Goal: Task Accomplishment & Management: Manage account settings

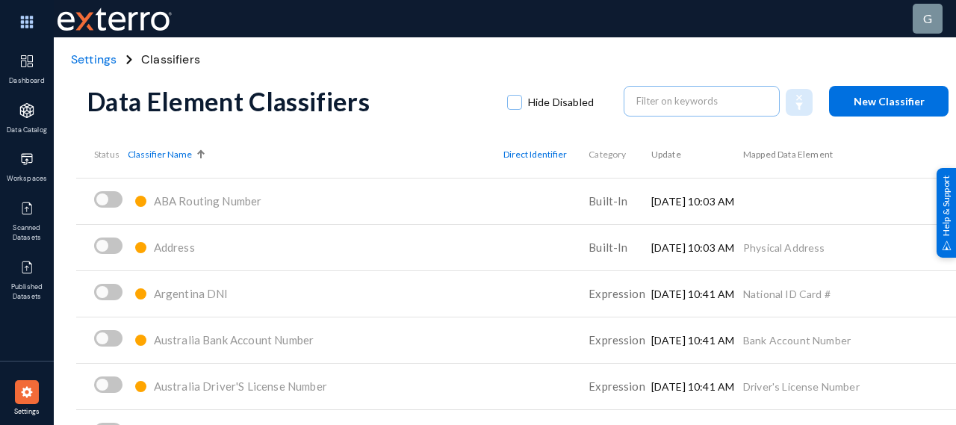
drag, startPoint x: 0, startPoint y: 0, endPoint x: 250, endPoint y: 20, distance: 250.3
click at [250, 20] on div "g" at bounding box center [532, 18] width 956 height 37
click at [22, 17] on img at bounding box center [26, 22] width 45 height 32
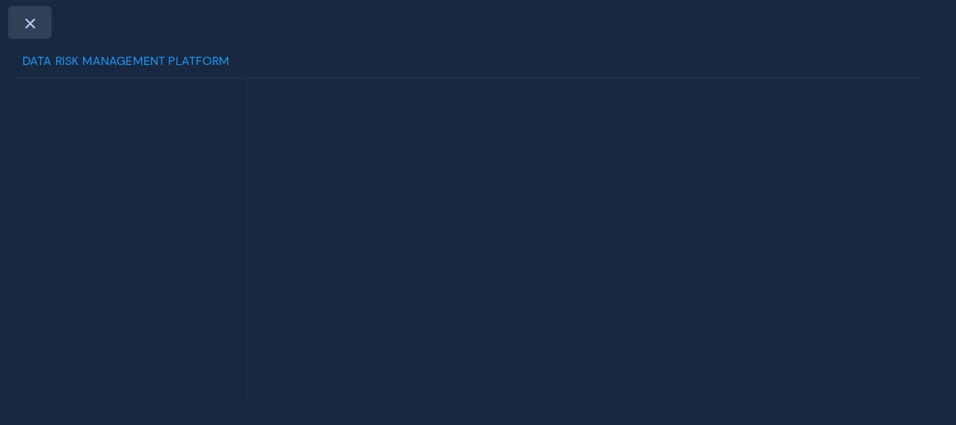
click at [27, 19] on span at bounding box center [29, 23] width 13 height 12
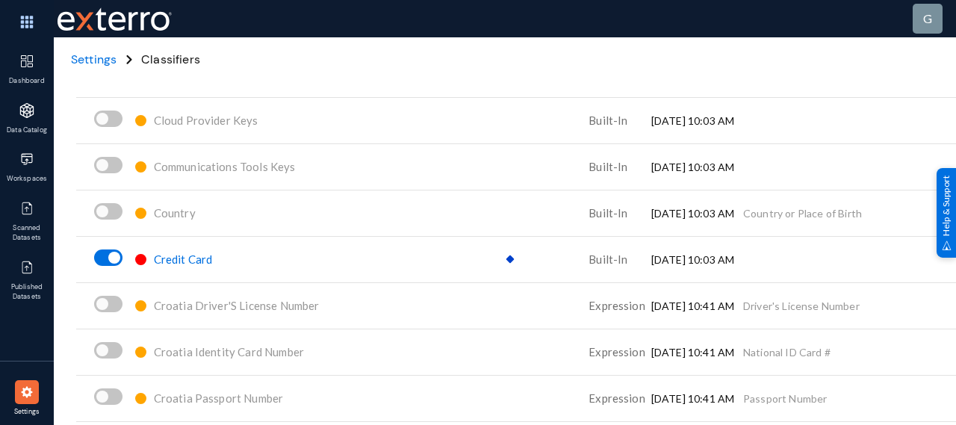
scroll to position [1566, 0]
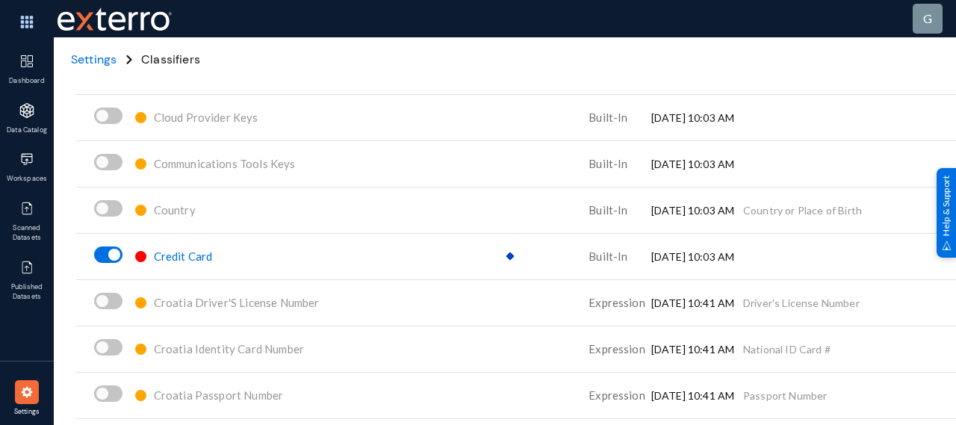
click at [203, 306] on span "Croatia Driver'S License Number" at bounding box center [237, 302] width 166 height 13
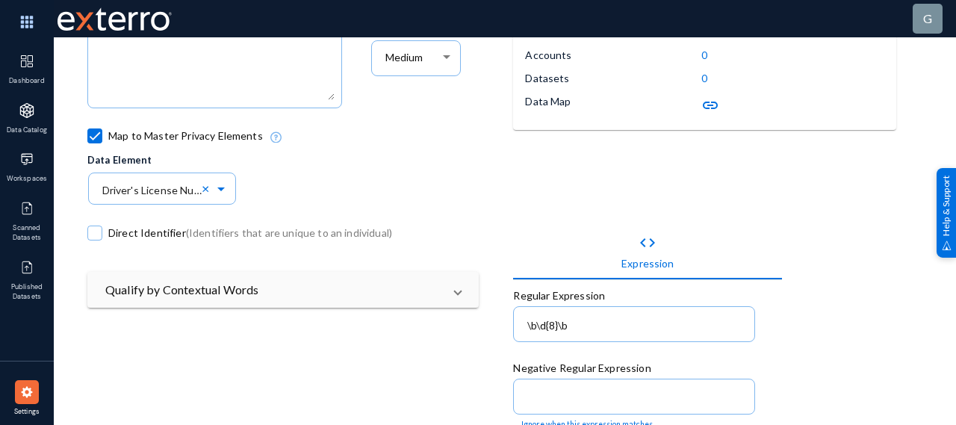
scroll to position [200, 0]
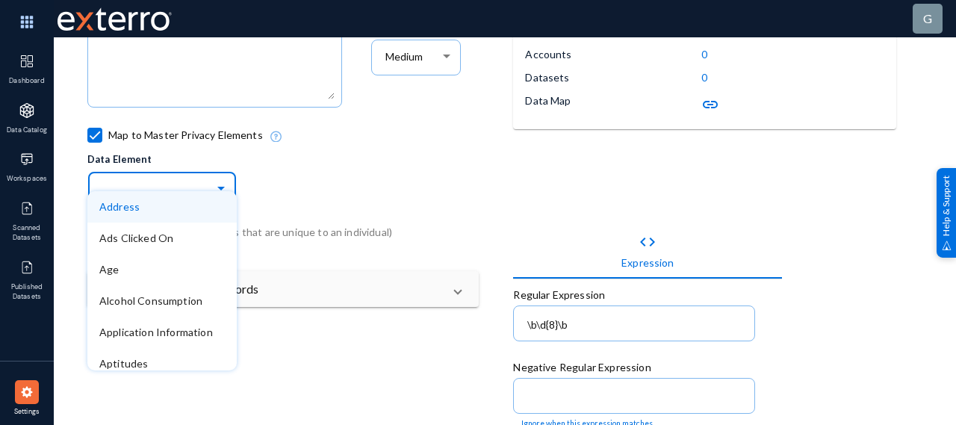
click at [140, 187] on input "text" at bounding box center [169, 187] width 134 height 25
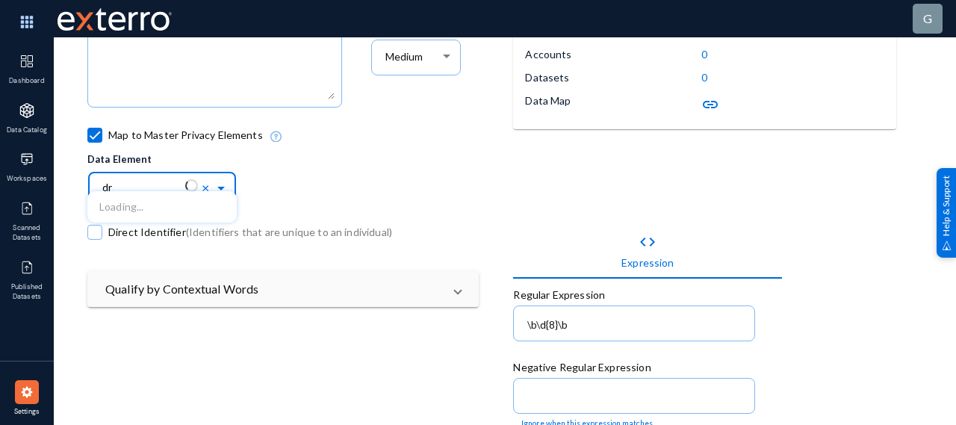
type input "d"
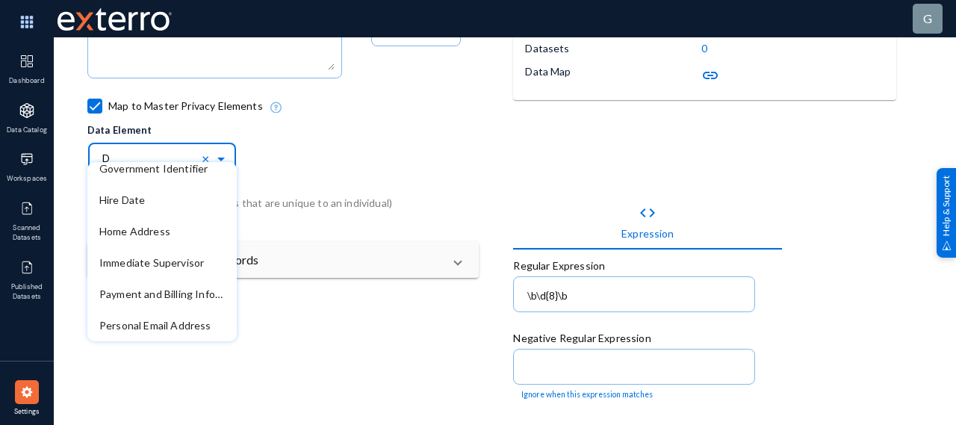
scroll to position [229, 0]
click at [120, 147] on input "D" at bounding box center [169, 158] width 134 height 25
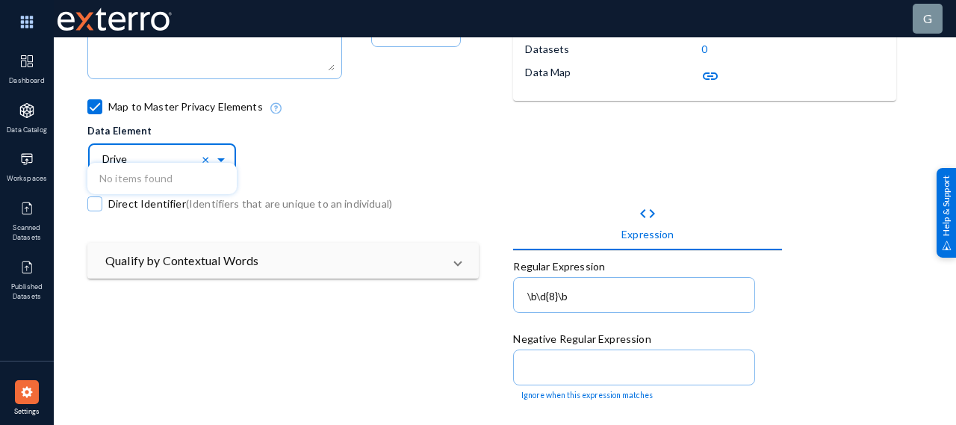
type input "Drive"
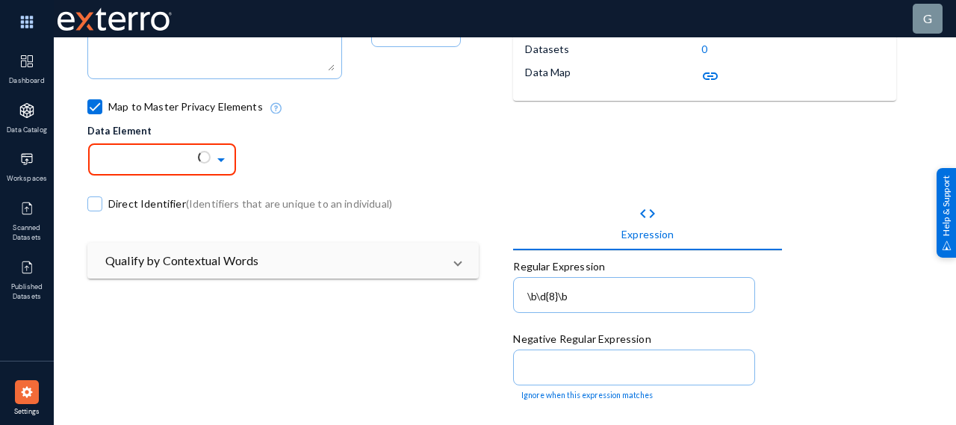
click at [126, 352] on mat-grid-list "Classifier Name Croatia Driver'S License Number Disabled Occurrence Data Source…" at bounding box center [513, 282] width 852 height 804
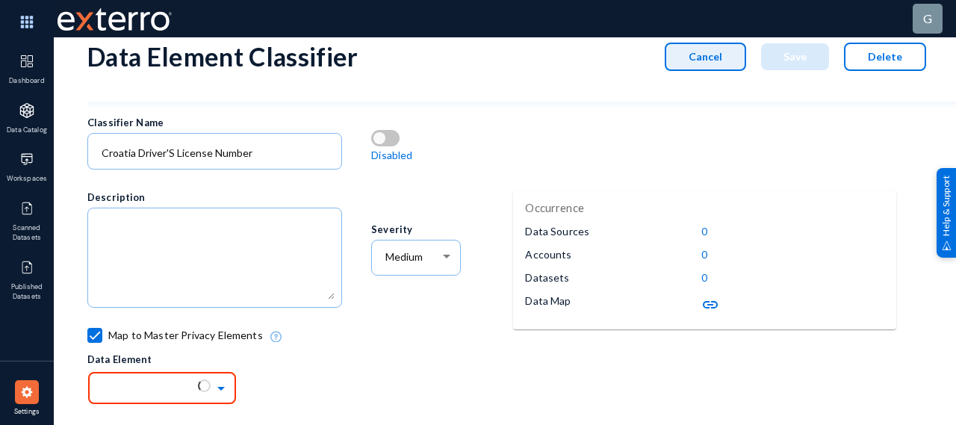
click at [707, 53] on span "Cancel" at bounding box center [706, 56] width 34 height 13
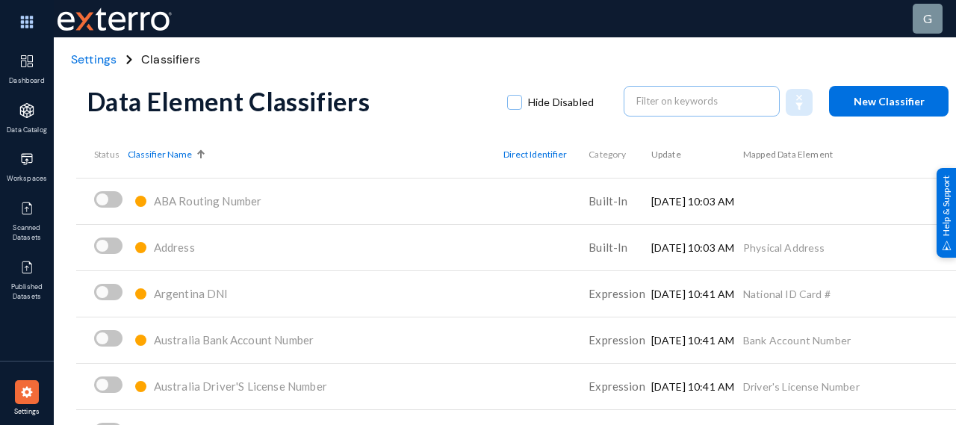
click at [87, 62] on span "Settings" at bounding box center [94, 60] width 46 height 16
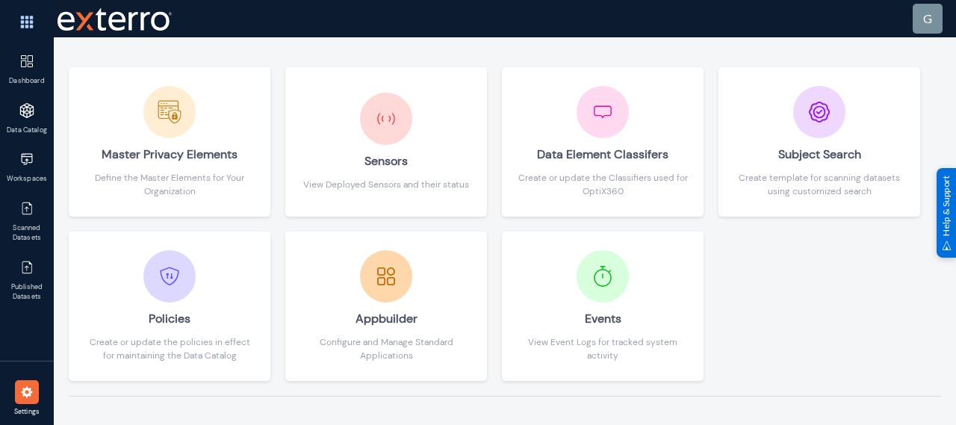
click at [492, 219] on div "Master Privacy Elements Define the Master Elements for Your Organization Sensor…" at bounding box center [505, 231] width 873 height 329
click at [31, 31] on img at bounding box center [26, 22] width 45 height 32
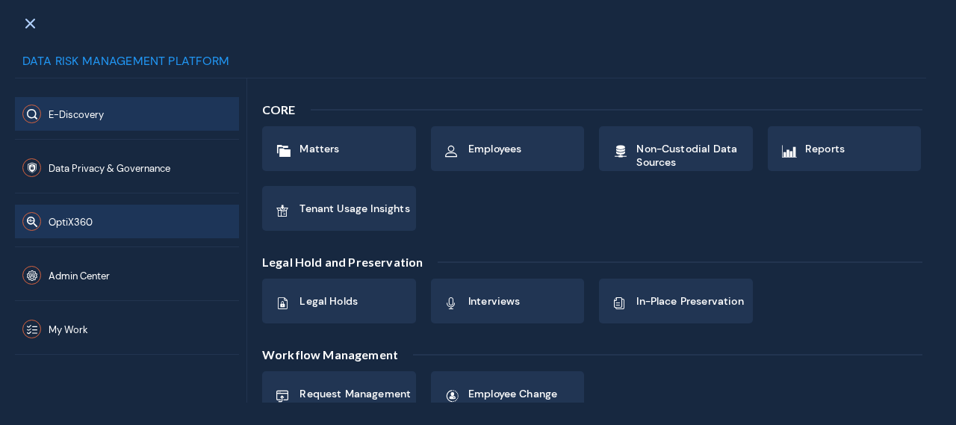
click at [171, 217] on button "OptiX360" at bounding box center [127, 222] width 224 height 34
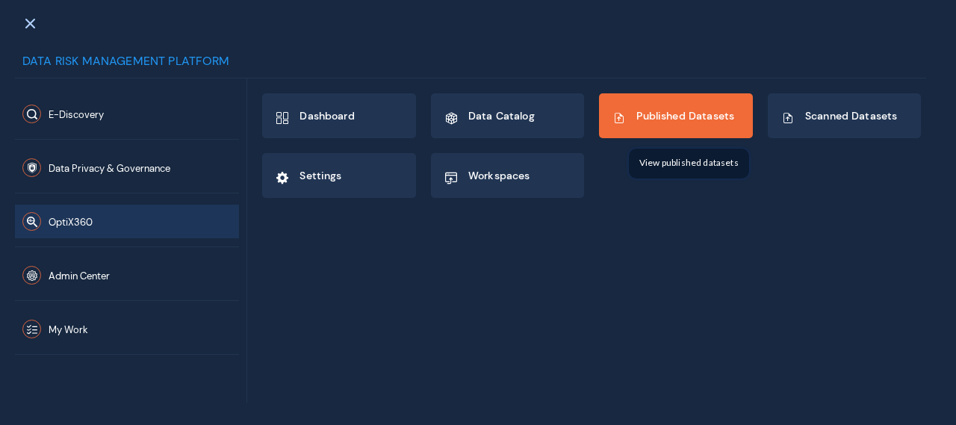
click at [675, 106] on div "Published Datasets" at bounding box center [686, 117] width 98 height 25
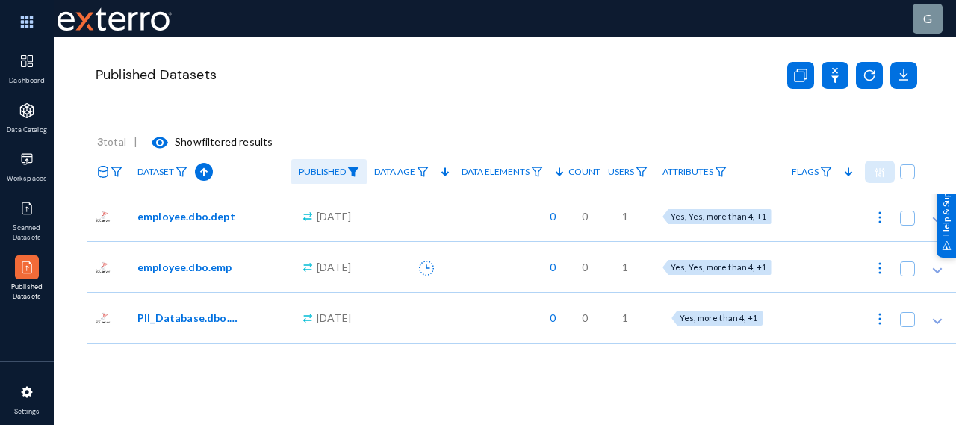
scroll to position [0, 31]
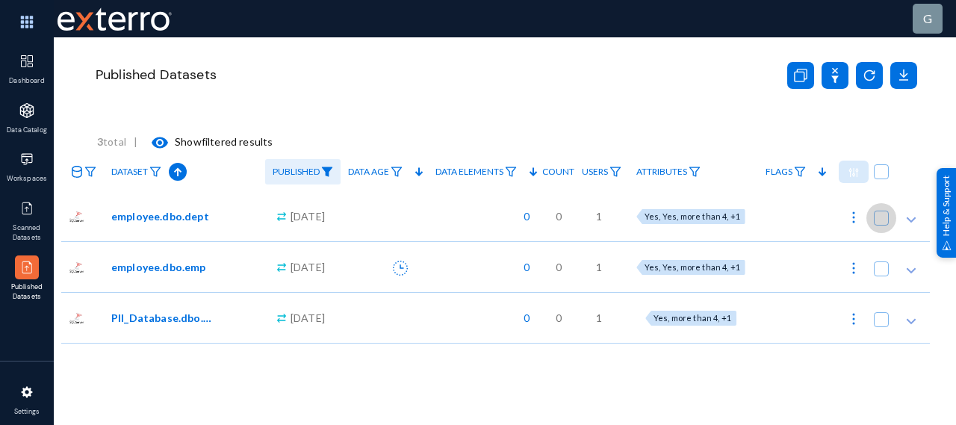
click at [876, 214] on span at bounding box center [881, 218] width 15 height 15
click at [881, 225] on input "checkbox" at bounding box center [881, 225] width 1 height 1
checkbox input "true"
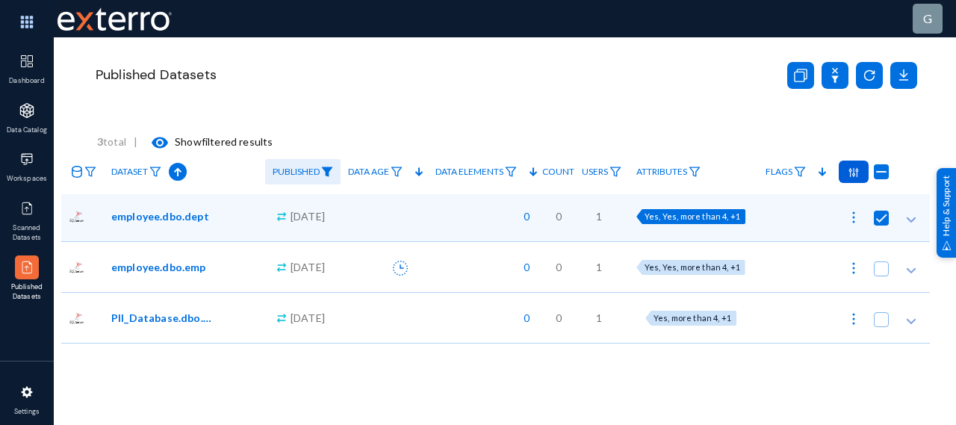
click at [849, 170] on img at bounding box center [854, 172] width 10 height 10
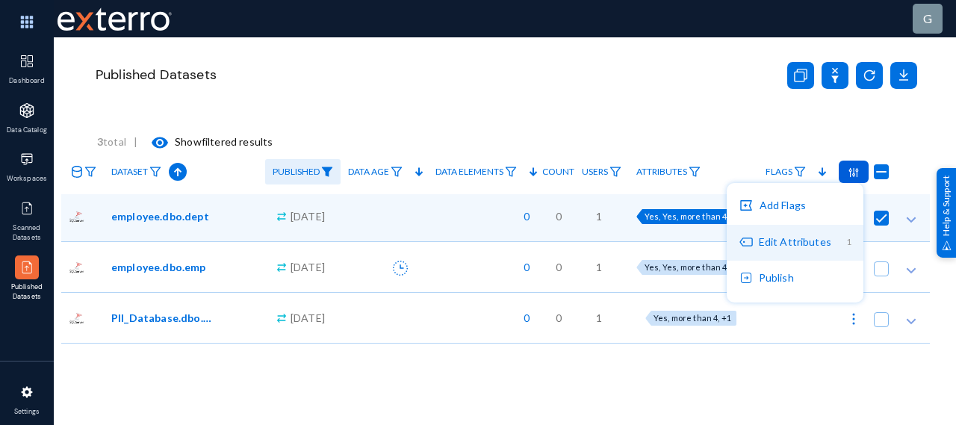
click at [783, 246] on button "Edit Attributes 1" at bounding box center [795, 243] width 137 height 36
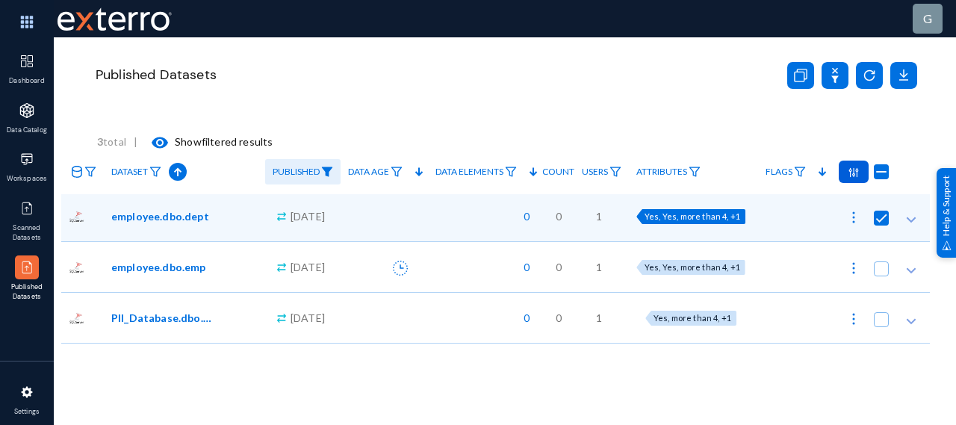
radio input "true"
checkbox input "true"
radio input "true"
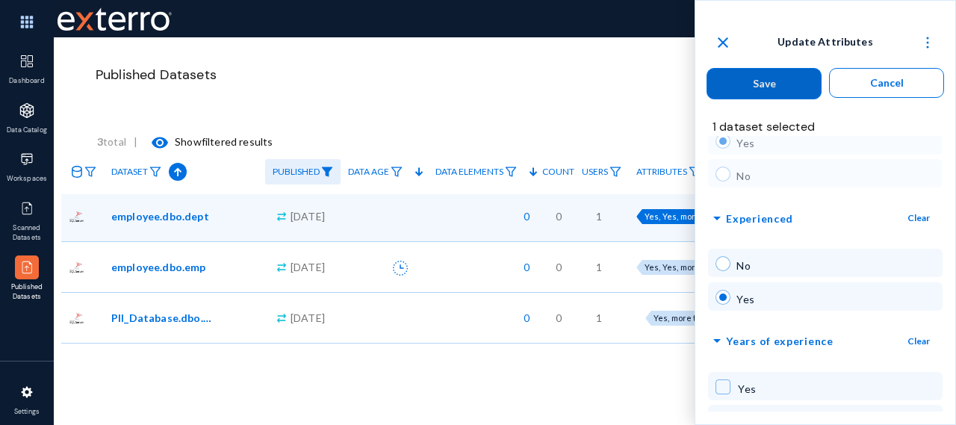
scroll to position [217, 0]
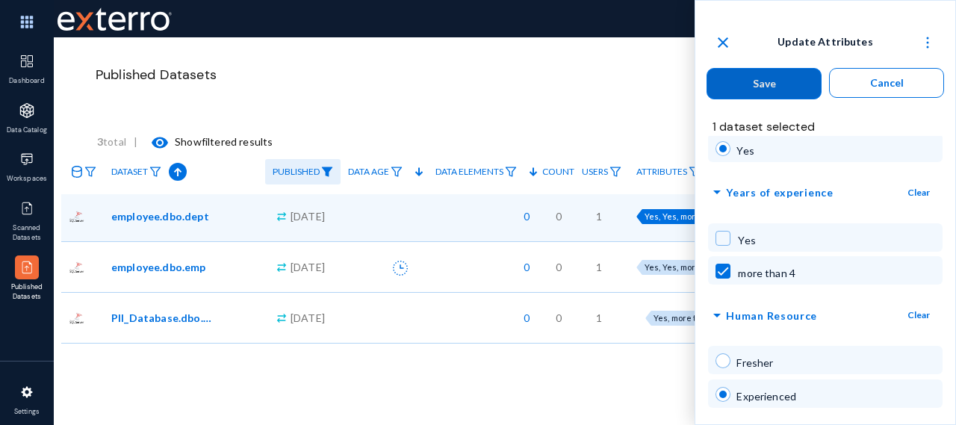
click at [720, 47] on mat-icon "close" at bounding box center [723, 43] width 18 height 18
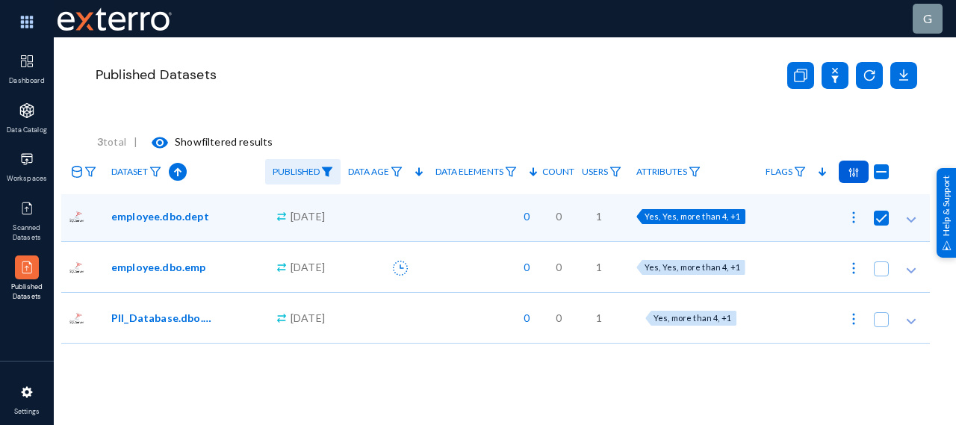
radio input "false"
checkbox input "false"
radio input "false"
click at [875, 268] on span at bounding box center [881, 268] width 15 height 15
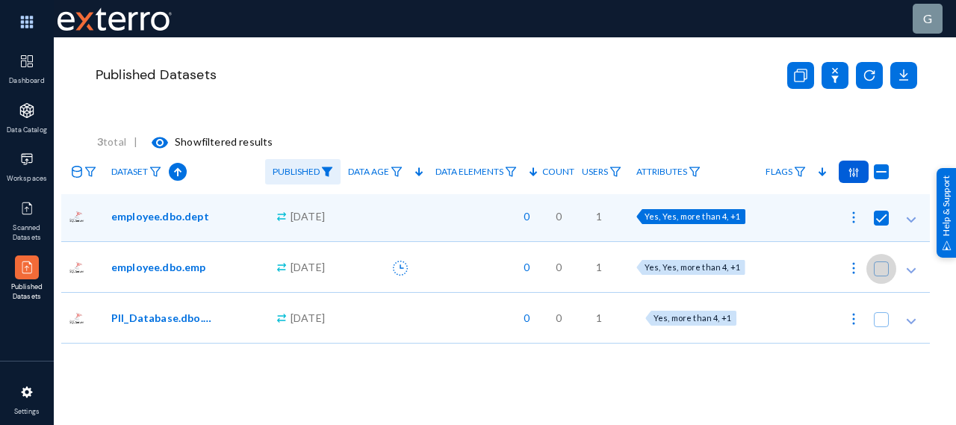
click at [881, 276] on input "checkbox" at bounding box center [881, 276] width 1 height 1
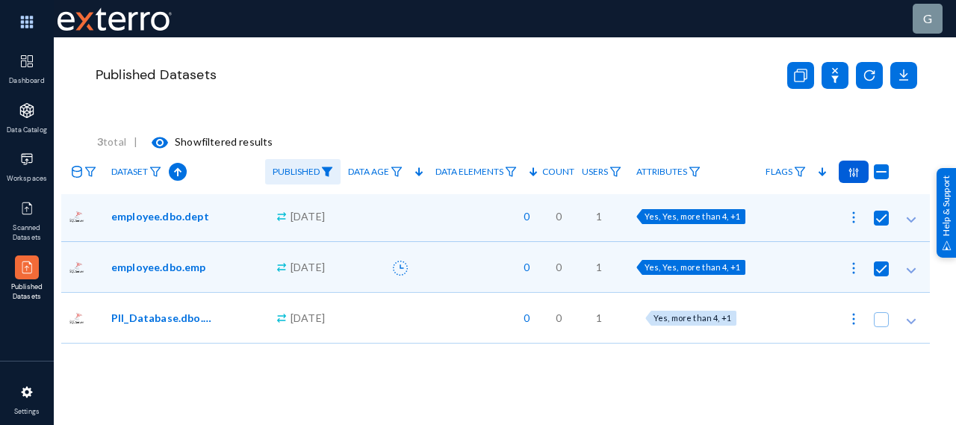
click at [874, 267] on span at bounding box center [881, 268] width 15 height 15
click at [881, 276] on input "checkbox" at bounding box center [881, 276] width 1 height 1
checkbox input "false"
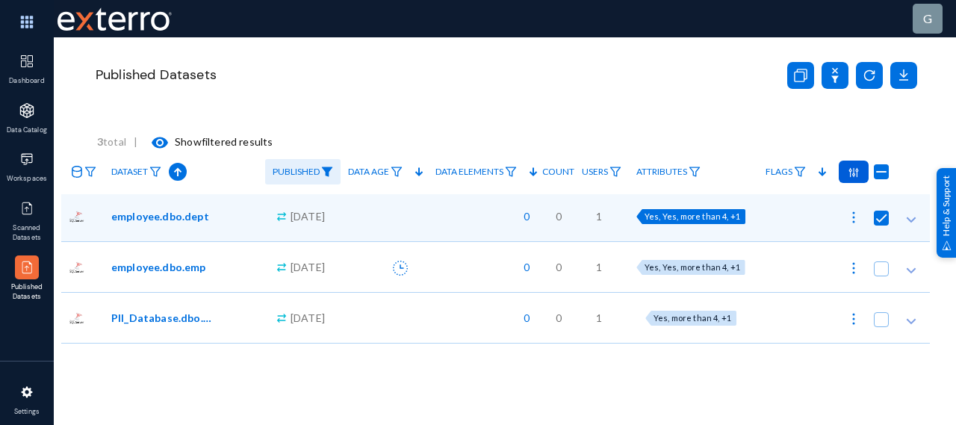
click at [849, 175] on img at bounding box center [854, 172] width 10 height 10
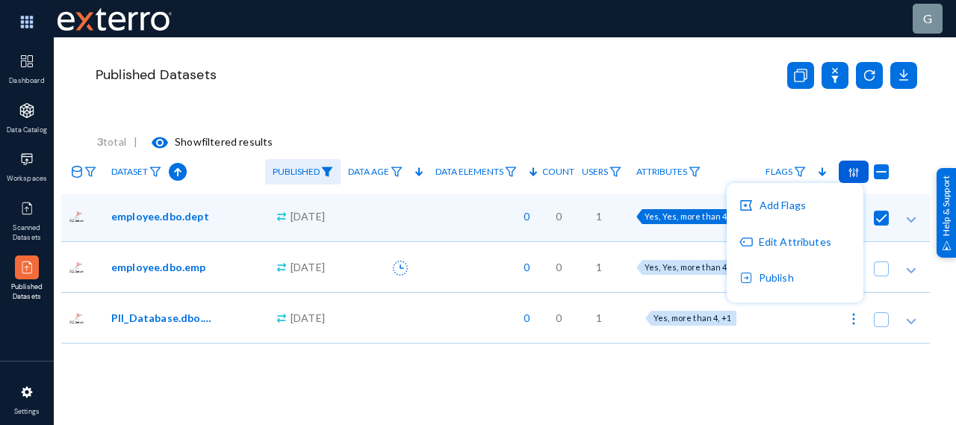
click at [610, 392] on div at bounding box center [478, 212] width 956 height 425
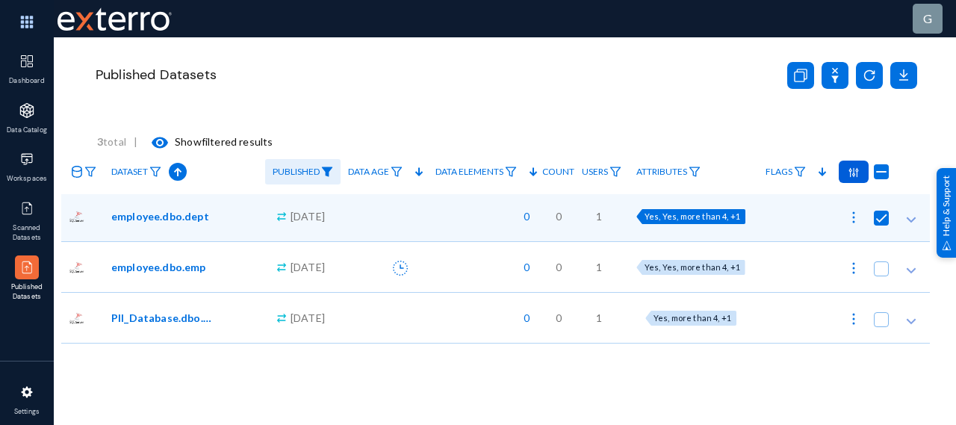
click at [478, 89] on div "Published Datasets" at bounding box center [429, 75] width 673 height 35
click at [380, 116] on div "Published Datasets" at bounding box center [506, 93] width 826 height 112
click at [25, 270] on img at bounding box center [26, 267] width 15 height 15
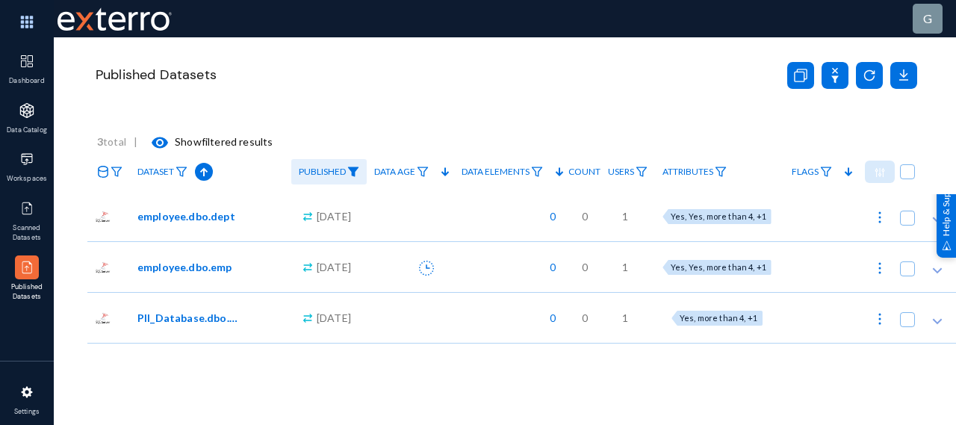
click at [909, 214] on span at bounding box center [907, 218] width 15 height 15
click at [908, 225] on input "checkbox" at bounding box center [907, 225] width 1 height 1
checkbox input "true"
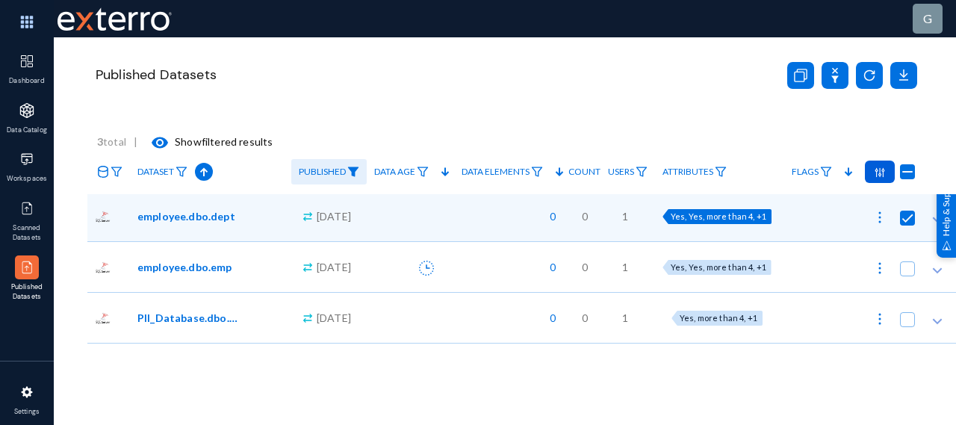
click at [882, 179] on div at bounding box center [880, 172] width 30 height 22
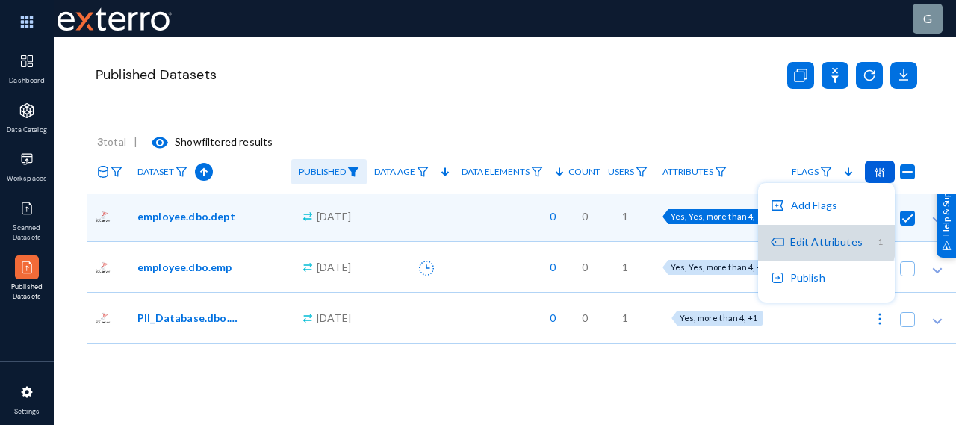
click at [821, 238] on button "Edit Attributes 1" at bounding box center [826, 243] width 137 height 36
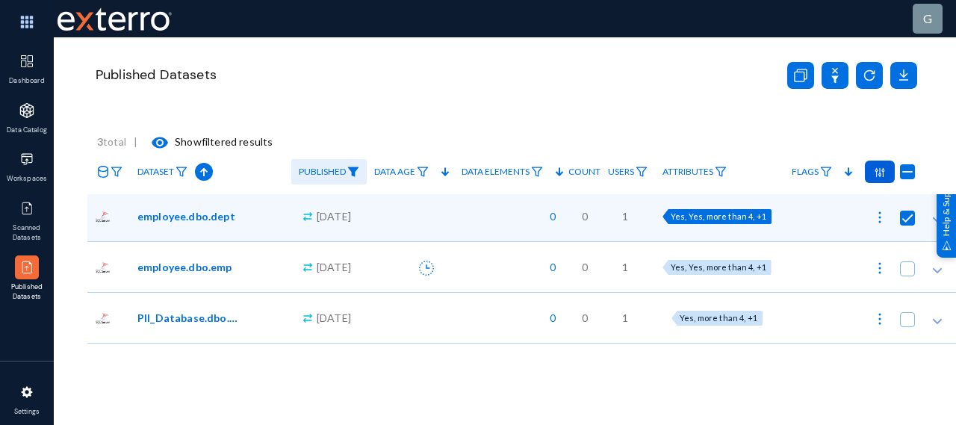
radio input "true"
checkbox input "true"
radio input "true"
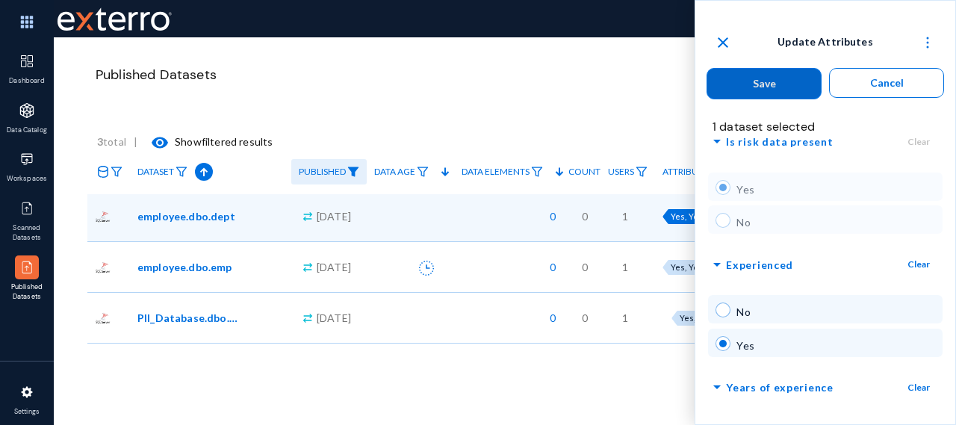
scroll to position [217, 0]
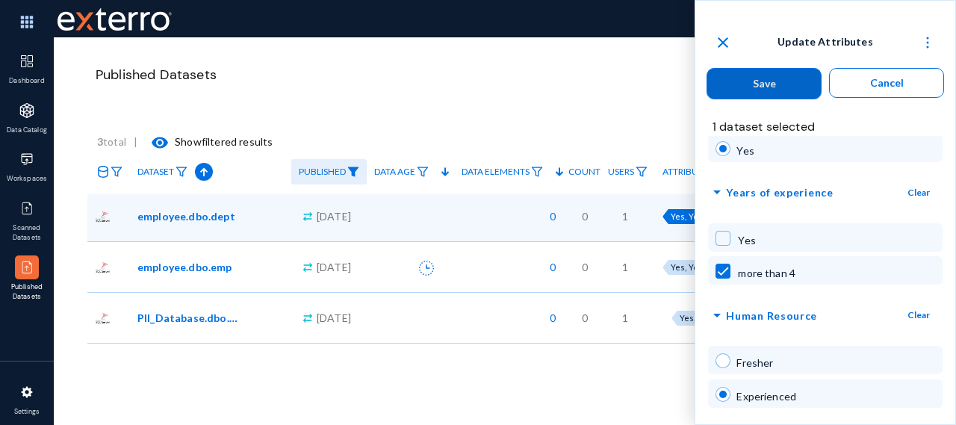
click at [716, 191] on span "arrow_drop_down" at bounding box center [717, 192] width 18 height 19
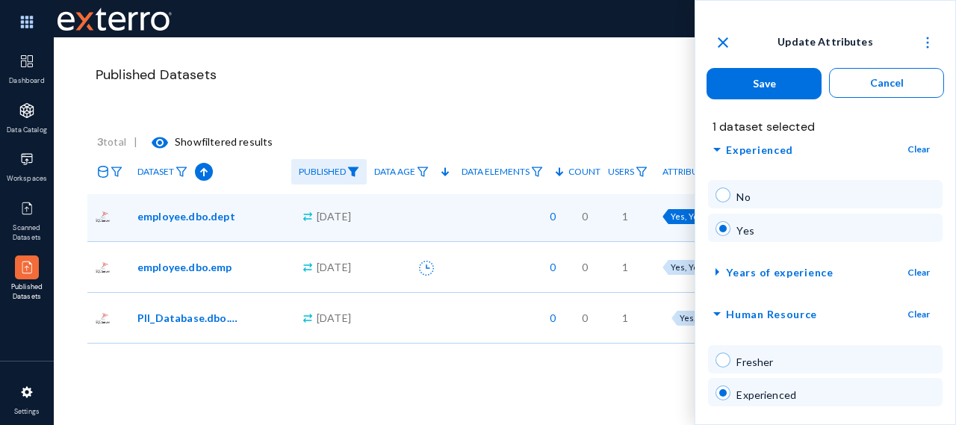
scroll to position [136, 0]
click at [716, 149] on span "arrow_drop_down" at bounding box center [717, 151] width 18 height 19
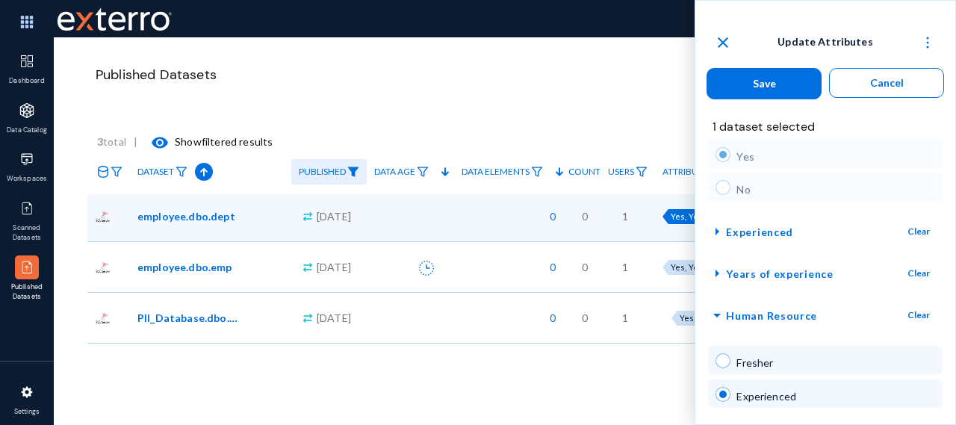
scroll to position [0, 0]
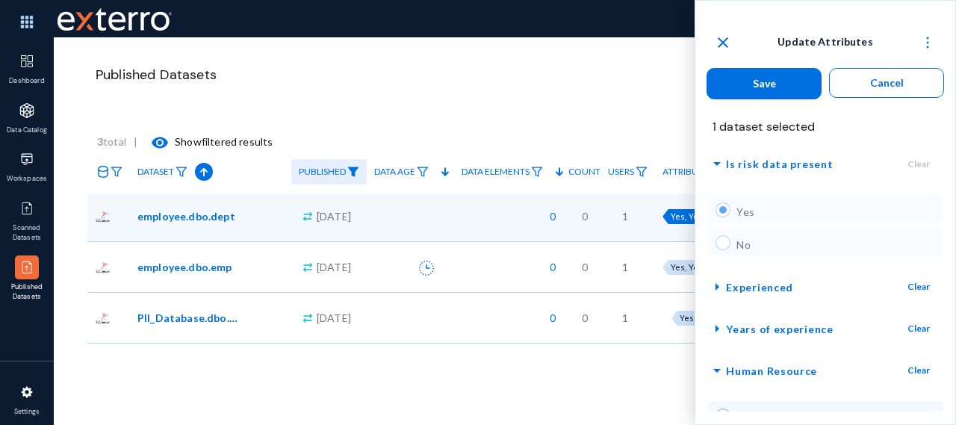
click at [717, 171] on span "arrow_drop_down" at bounding box center [717, 164] width 18 height 19
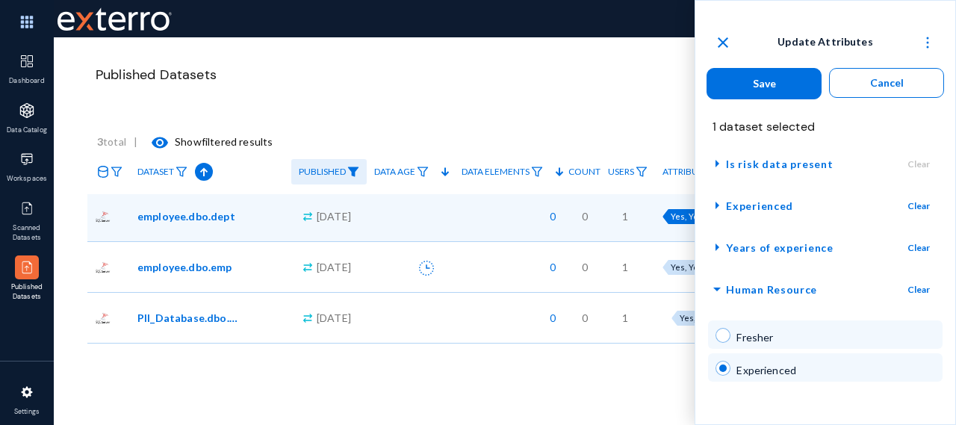
click at [717, 288] on span "arrow_drop_down" at bounding box center [717, 289] width 18 height 19
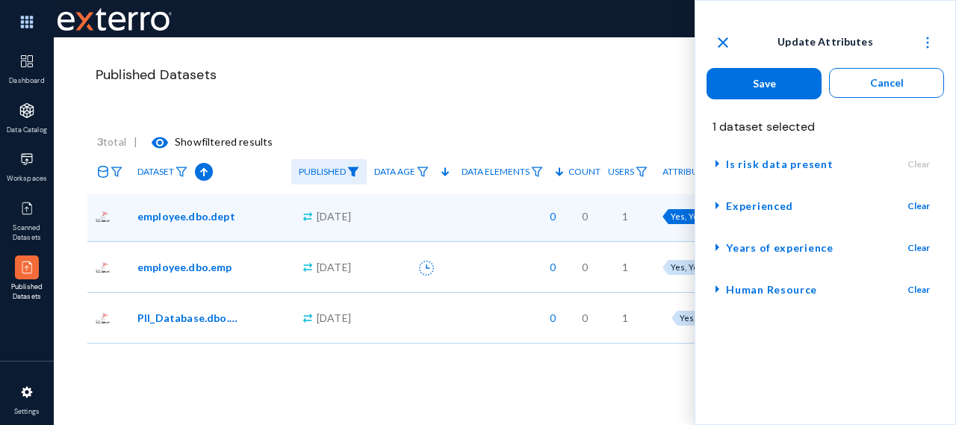
click at [725, 44] on mat-icon "close" at bounding box center [723, 43] width 18 height 18
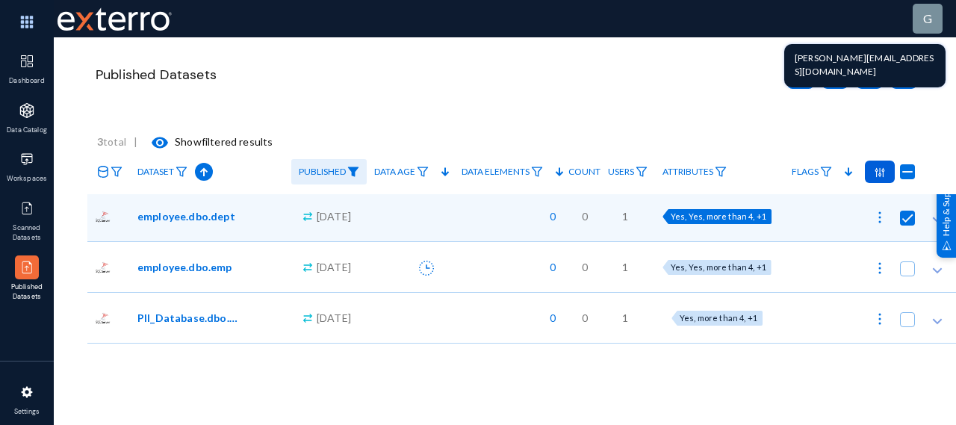
click at [926, 23] on span "g" at bounding box center [927, 18] width 9 height 14
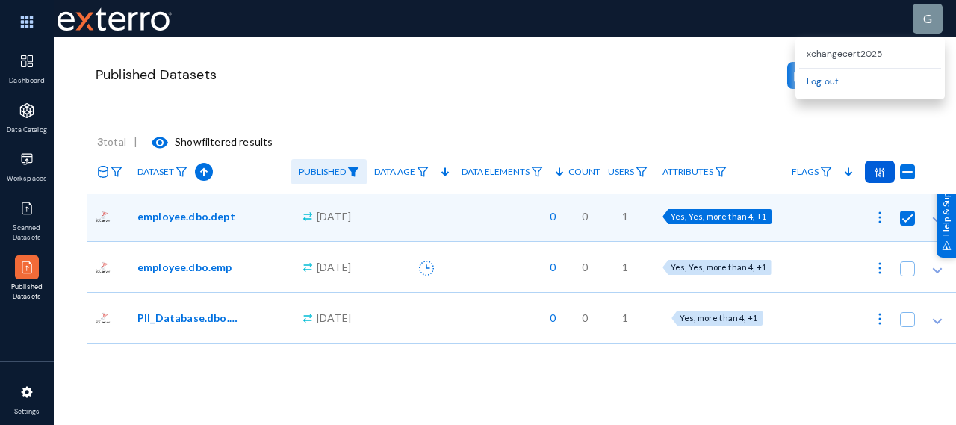
click at [823, 84] on link "Log out" at bounding box center [823, 81] width 32 height 12
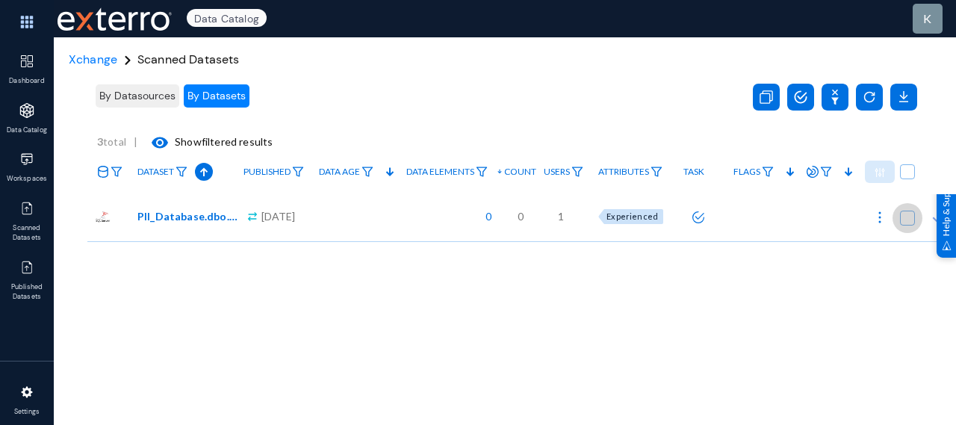
click at [910, 218] on span at bounding box center [907, 218] width 15 height 15
click at [908, 225] on input "checkbox" at bounding box center [907, 225] width 1 height 1
checkbox input "true"
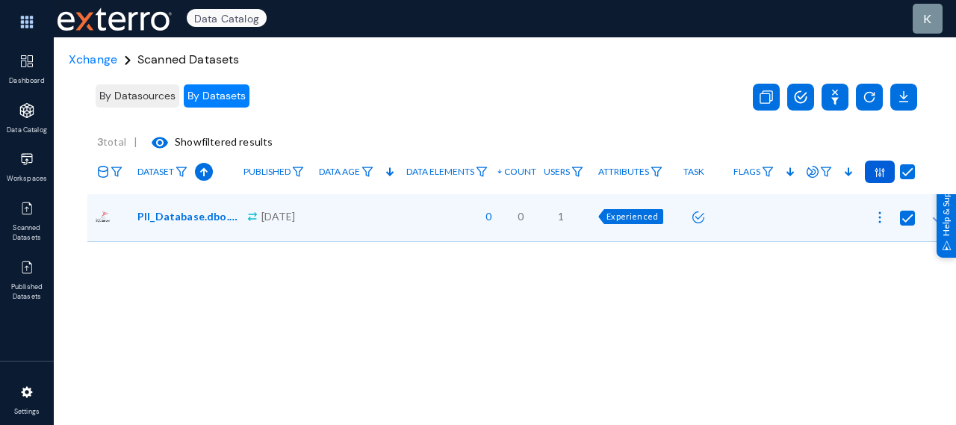
click at [872, 168] on div at bounding box center [880, 172] width 30 height 22
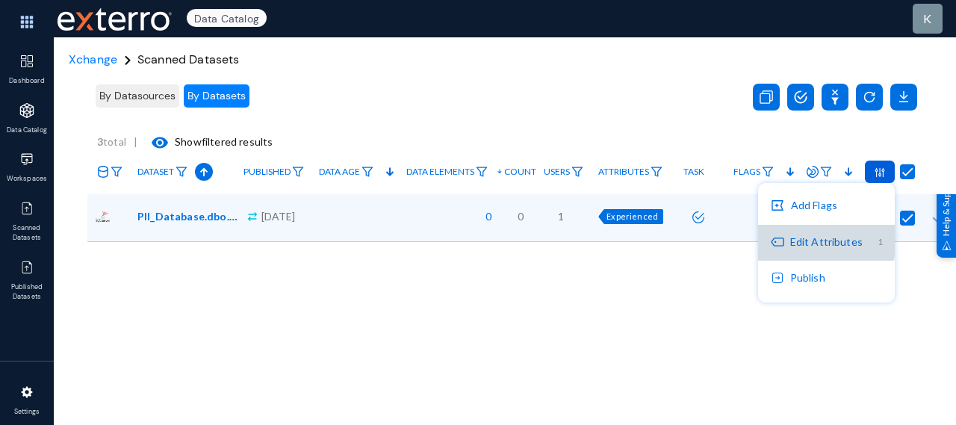
click at [816, 241] on button "Edit Attributes 1" at bounding box center [826, 243] width 137 height 36
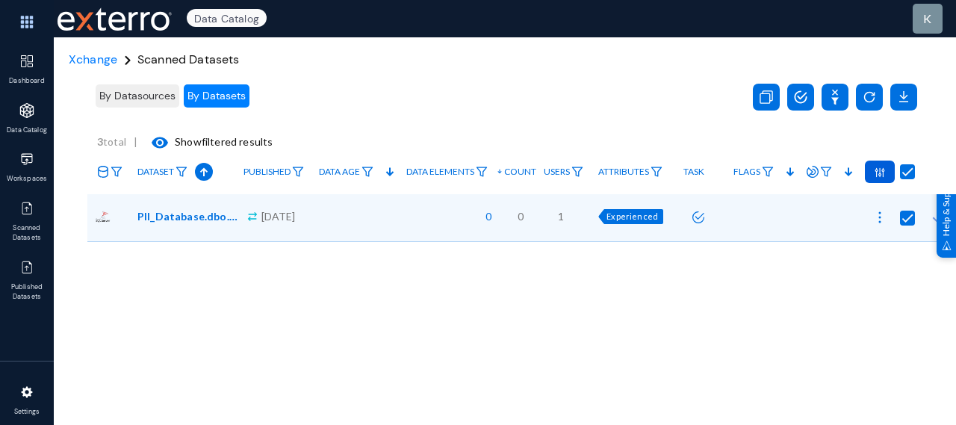
radio input "true"
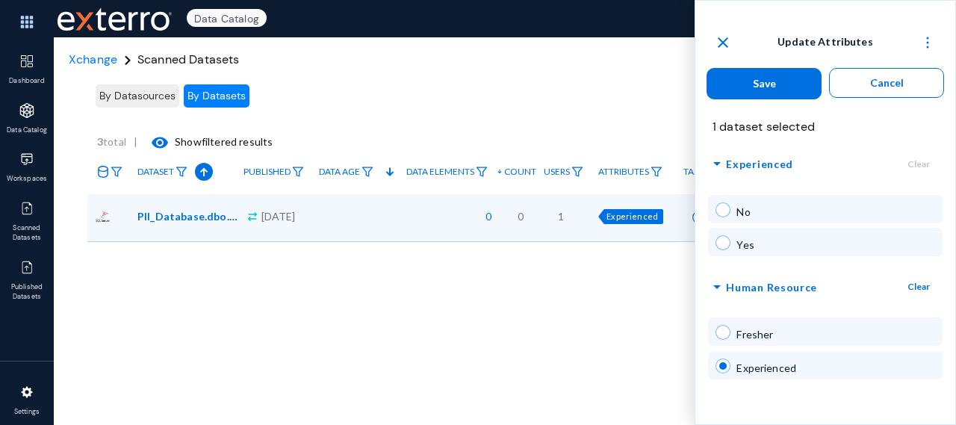
click at [719, 161] on span "arrow_drop_down" at bounding box center [717, 164] width 18 height 19
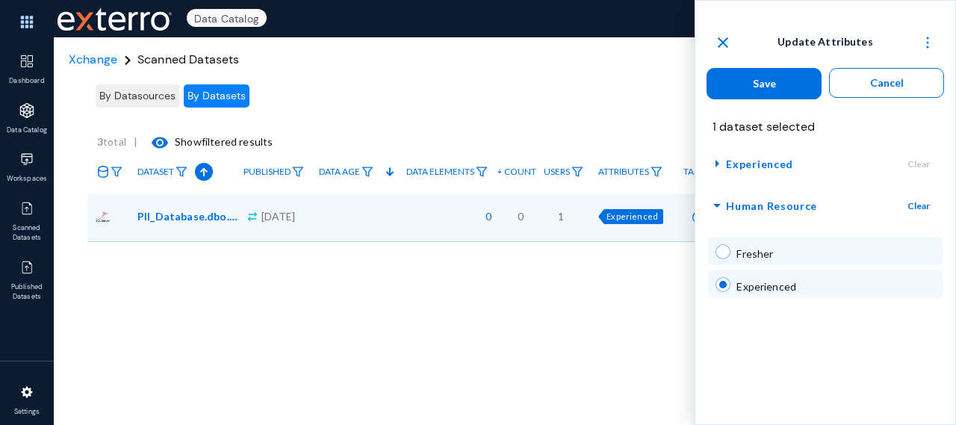
click at [716, 202] on span "arrow_drop_down" at bounding box center [717, 205] width 18 height 19
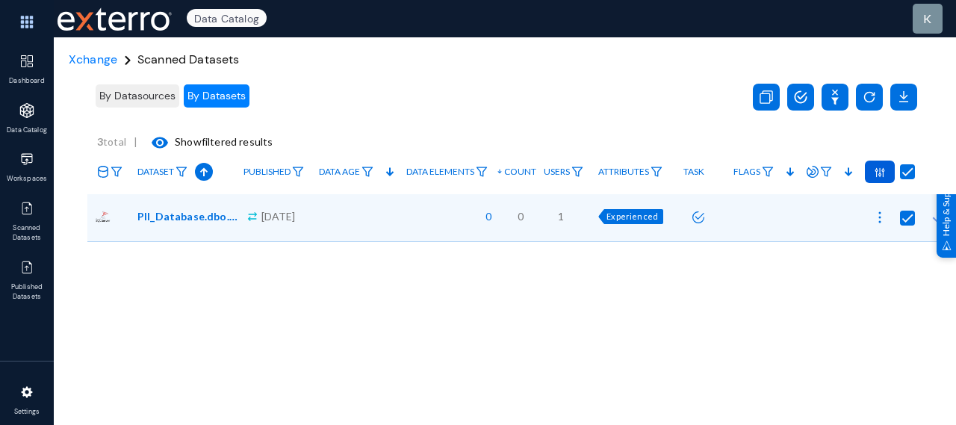
click at [621, 284] on div "By Datasources By Datasets .st0 { fill: #0070e0; } 3 total | visibility Show fi…" at bounding box center [521, 250] width 869 height 448
click at [94, 60] on span "Xchange" at bounding box center [93, 60] width 49 height 16
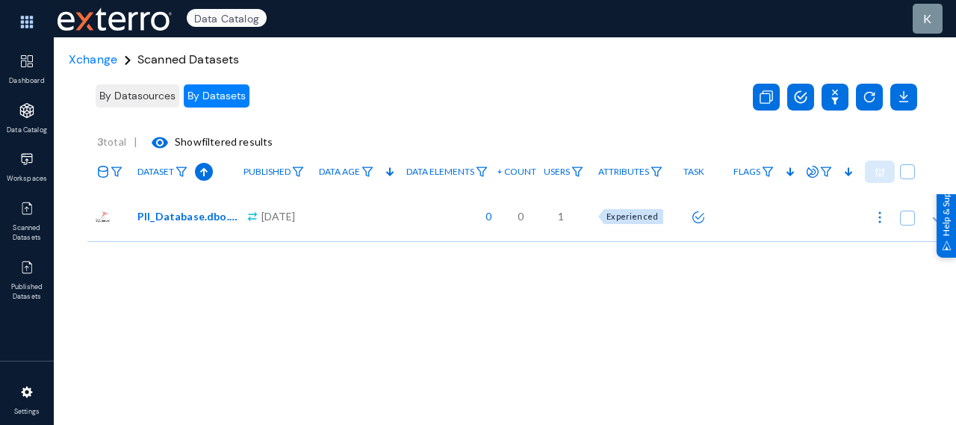
click at [907, 213] on span at bounding box center [907, 218] width 15 height 15
click at [907, 225] on input "checkbox" at bounding box center [907, 225] width 1 height 1
checkbox input "true"
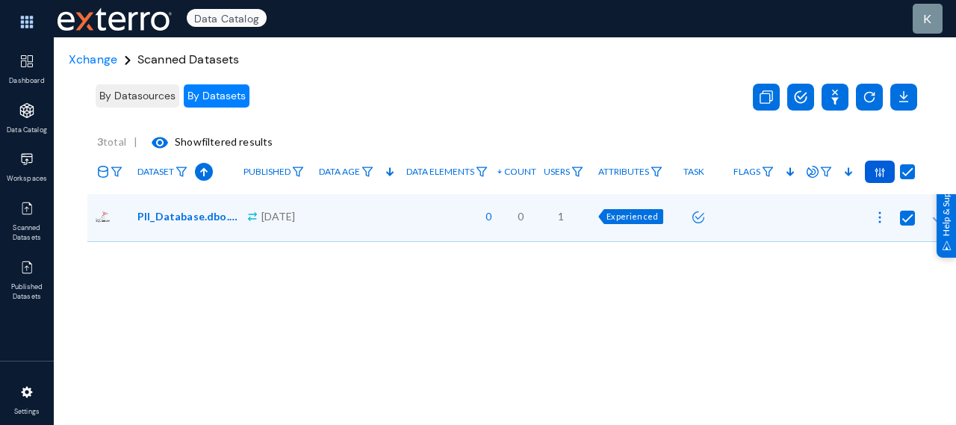
click at [872, 167] on div at bounding box center [880, 172] width 30 height 22
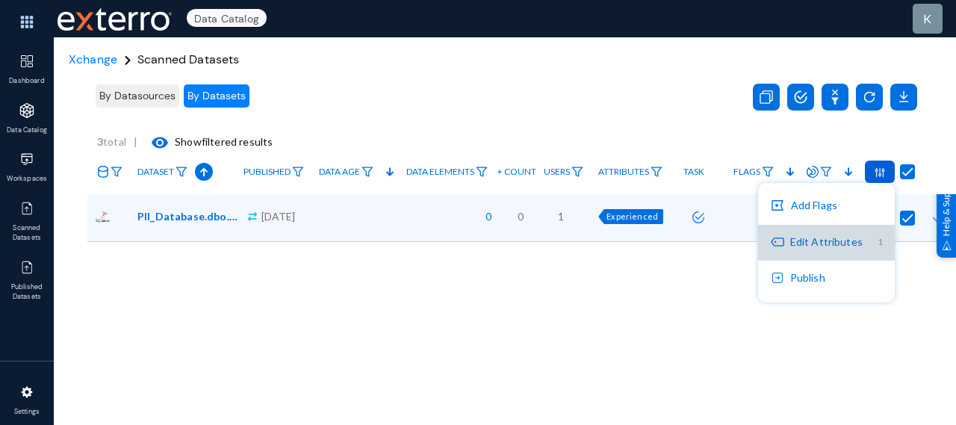
click at [826, 252] on button "Edit Attributes 1" at bounding box center [826, 243] width 137 height 36
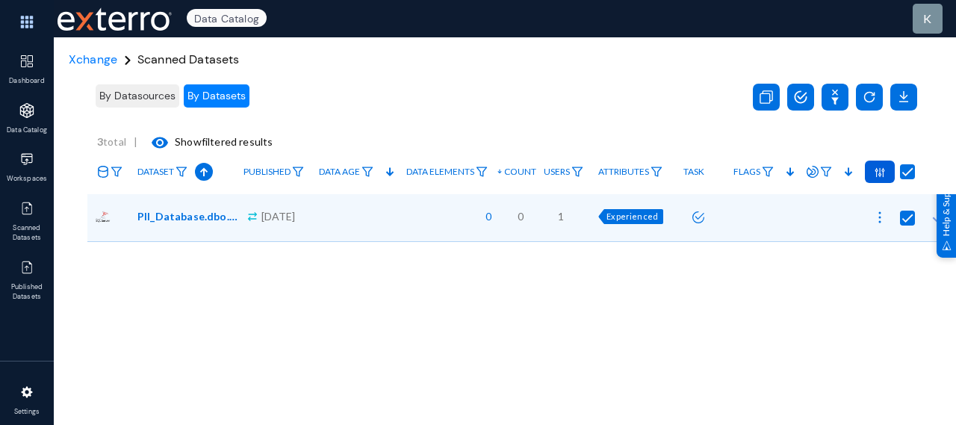
radio input "true"
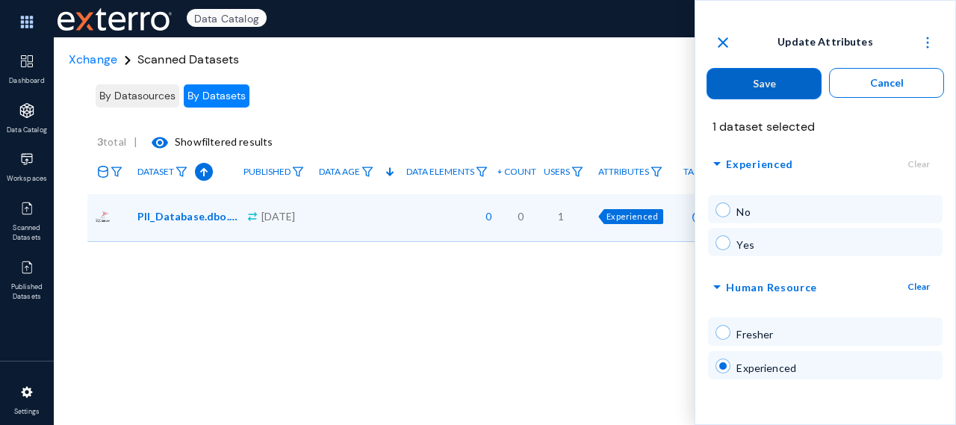
click at [717, 162] on span "arrow_drop_down" at bounding box center [717, 164] width 18 height 19
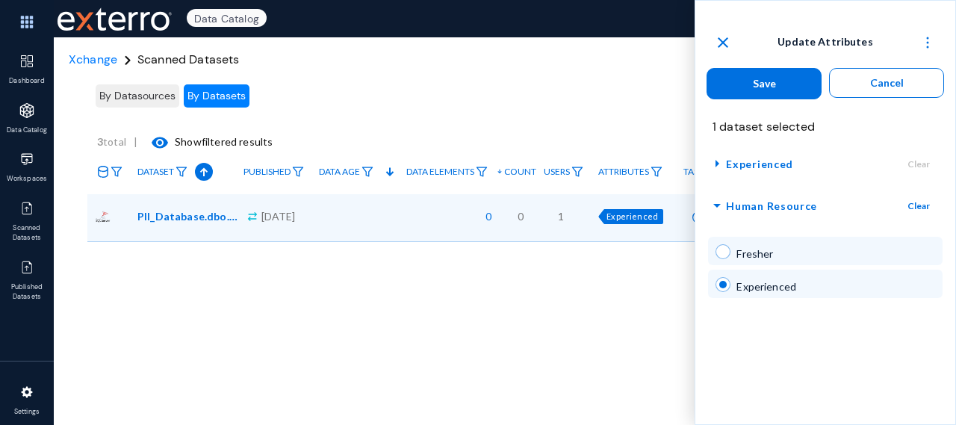
click at [716, 204] on span "arrow_drop_down" at bounding box center [717, 205] width 18 height 19
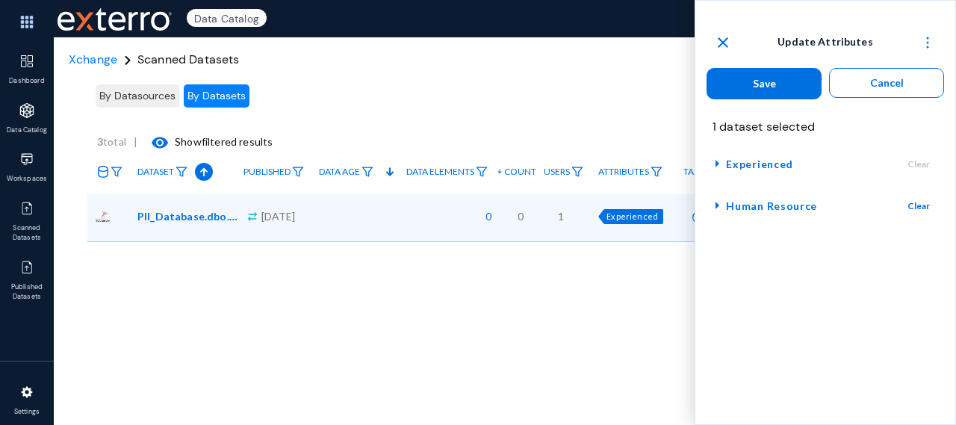
click at [728, 43] on mat-icon "close" at bounding box center [723, 43] width 18 height 18
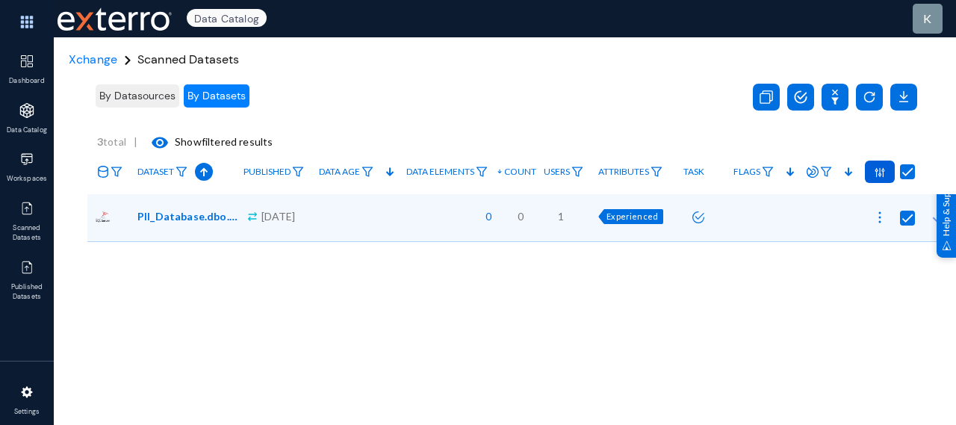
click at [879, 165] on div at bounding box center [880, 172] width 30 height 22
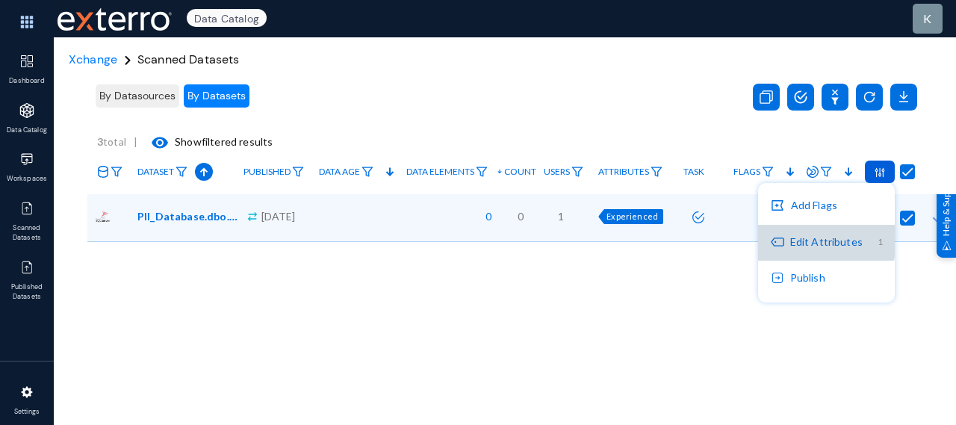
click at [816, 241] on button "Edit Attributes 1" at bounding box center [826, 243] width 137 height 36
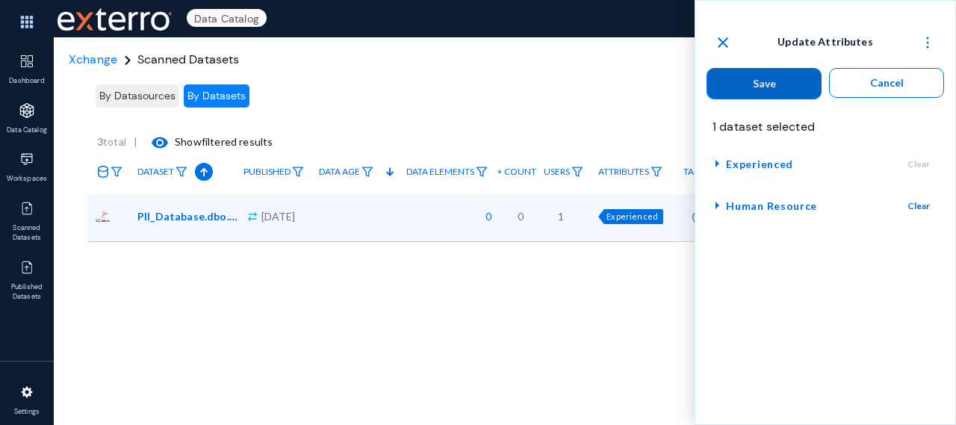
click at [728, 41] on mat-icon "close" at bounding box center [723, 43] width 18 height 18
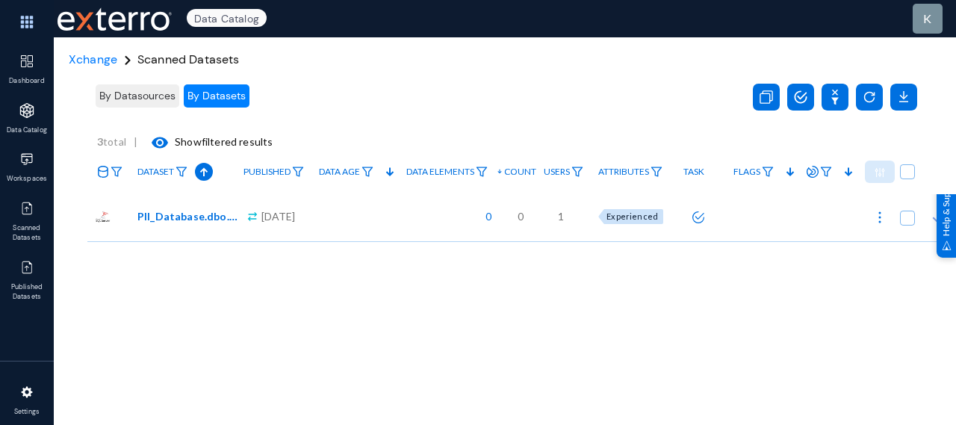
click at [904, 212] on span at bounding box center [907, 218] width 15 height 15
click at [907, 225] on input "checkbox" at bounding box center [907, 225] width 1 height 1
checkbox input "true"
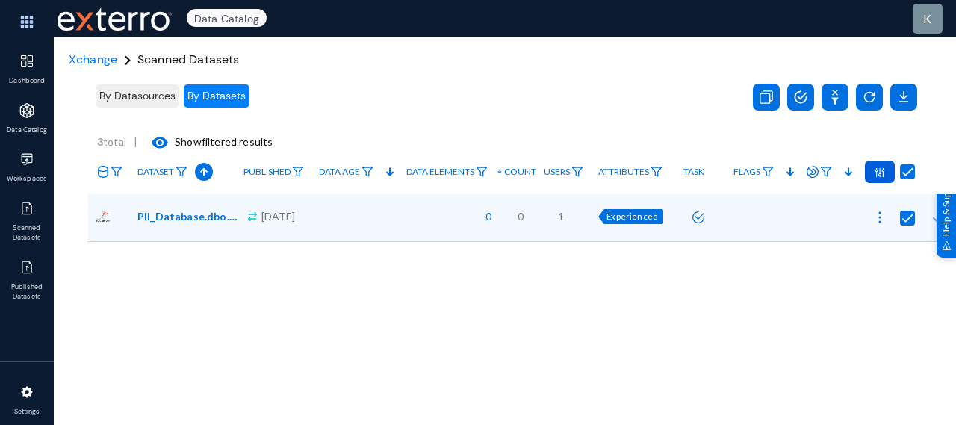
click at [888, 174] on div at bounding box center [880, 172] width 30 height 22
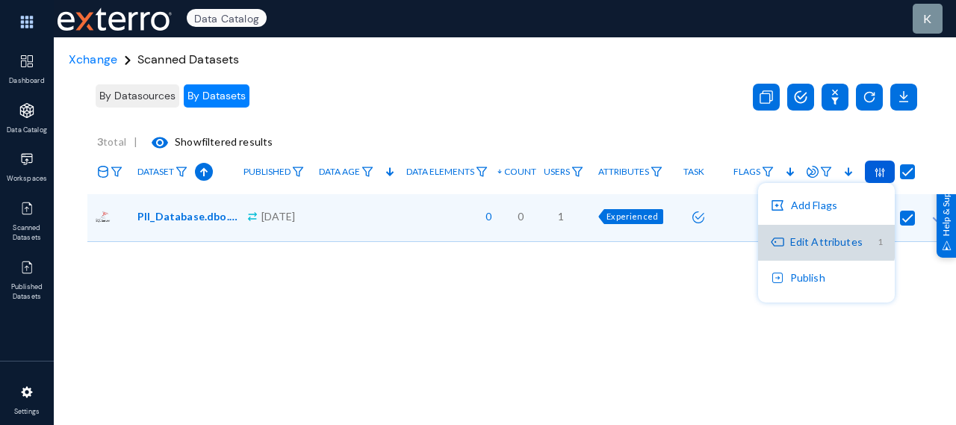
click at [815, 239] on button "Edit Attributes 1" at bounding box center [826, 243] width 137 height 36
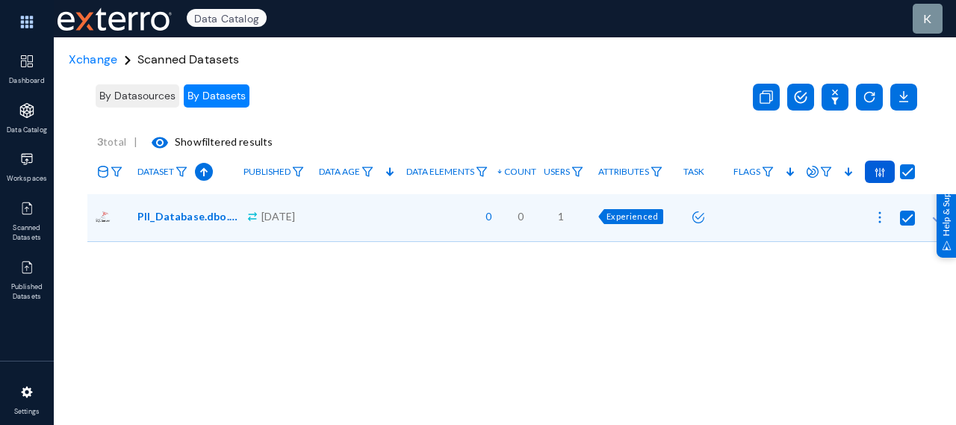
radio input "true"
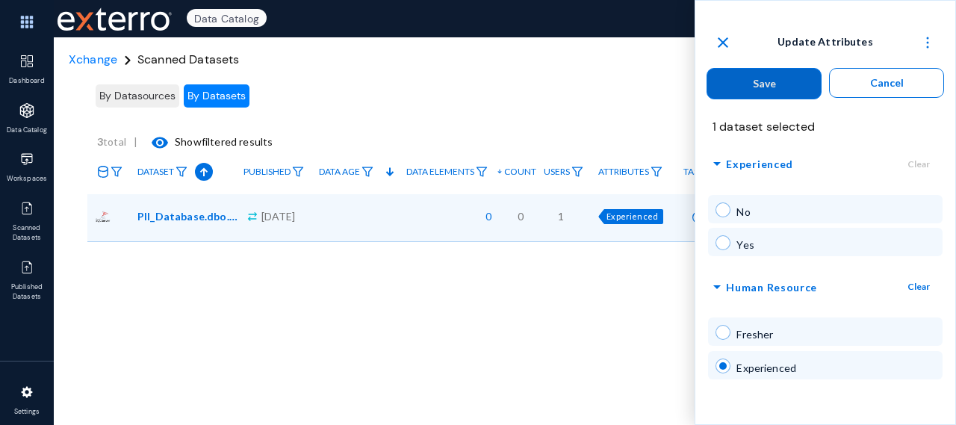
click at [722, 161] on span "arrow_drop_down" at bounding box center [717, 164] width 18 height 19
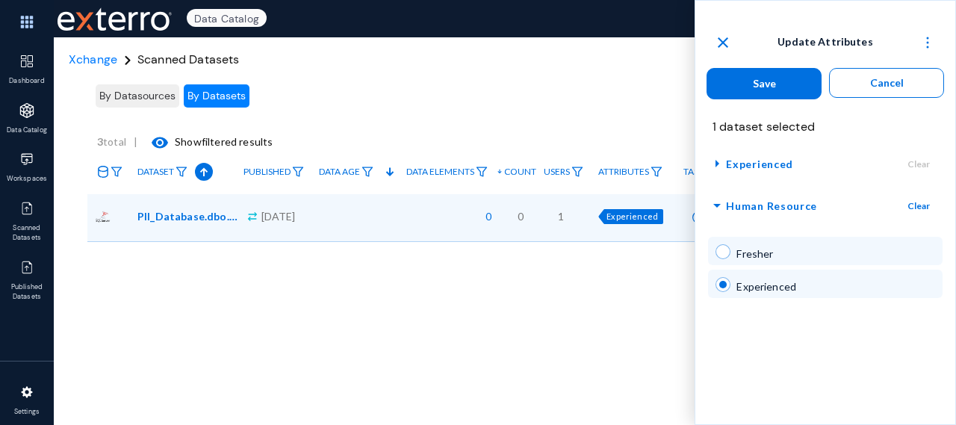
click at [719, 203] on span "arrow_drop_down" at bounding box center [717, 205] width 18 height 19
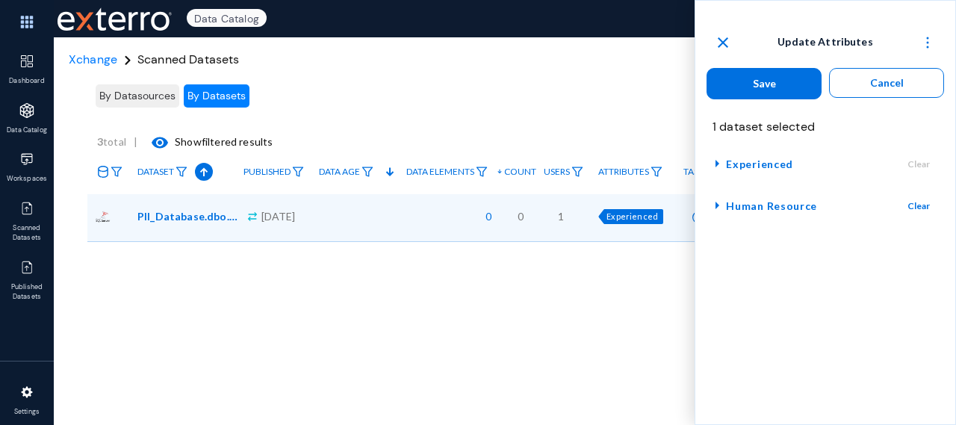
click at [719, 203] on span "arrow_right" at bounding box center [717, 205] width 18 height 19
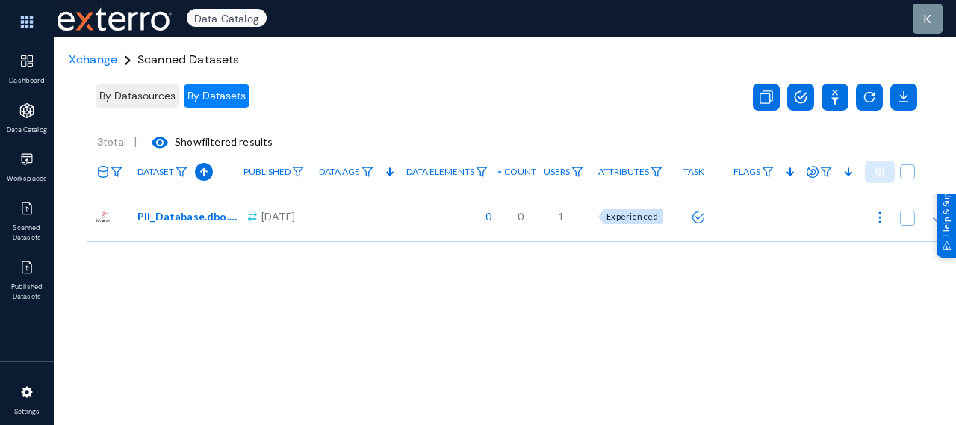
click at [911, 216] on span at bounding box center [907, 218] width 15 height 15
click at [908, 225] on input "checkbox" at bounding box center [907, 225] width 1 height 1
checkbox input "true"
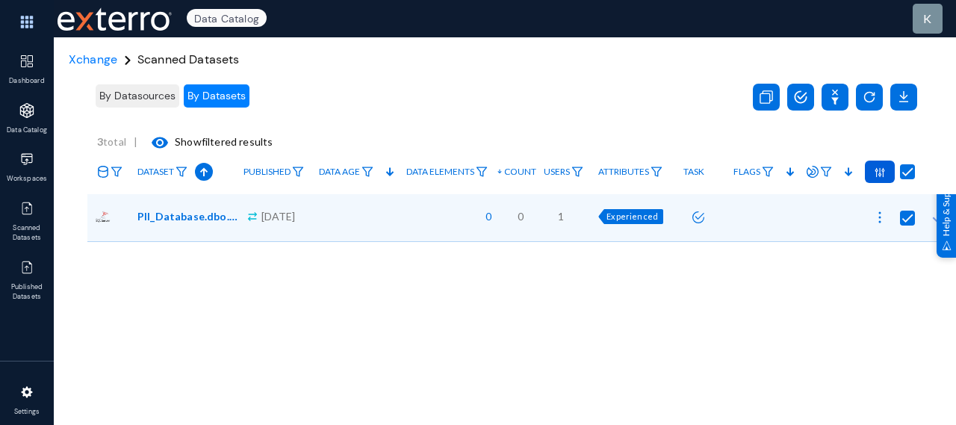
click at [881, 171] on img at bounding box center [880, 172] width 10 height 10
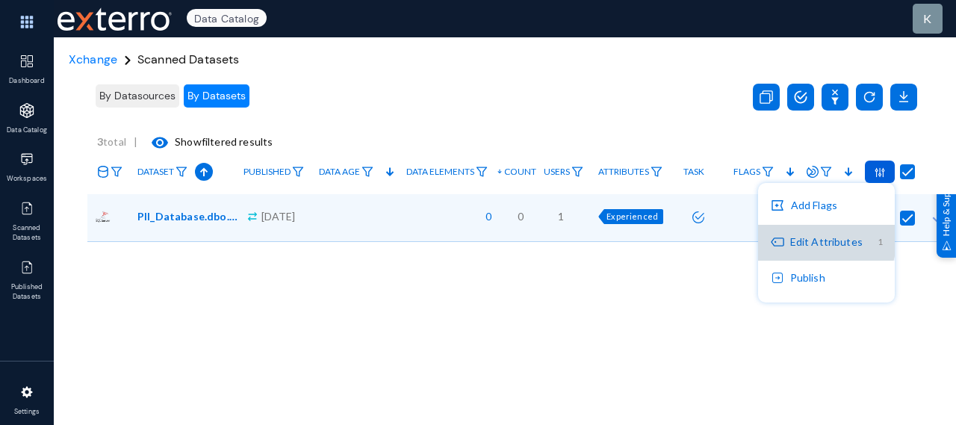
click at [821, 238] on button "Edit Attributes 1" at bounding box center [826, 243] width 137 height 36
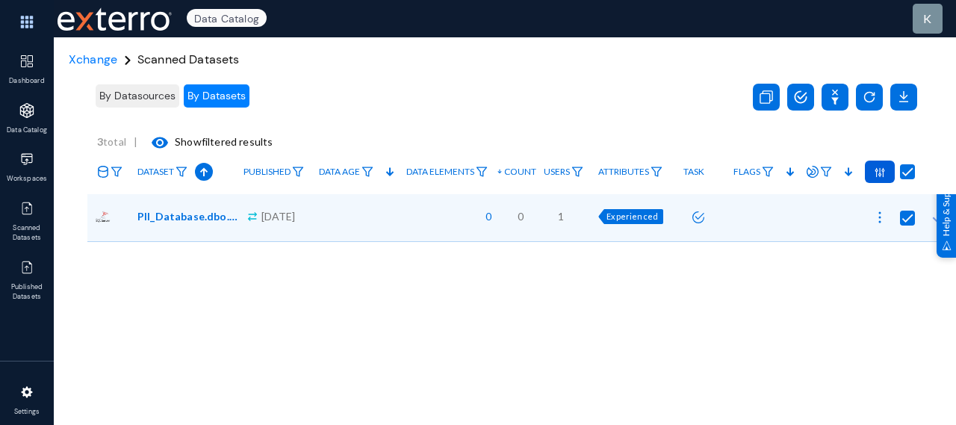
radio input "true"
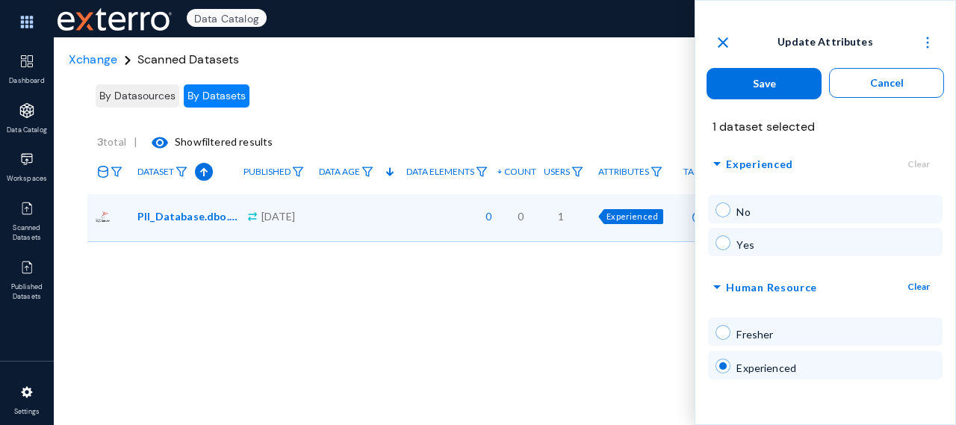
click at [719, 161] on span "arrow_drop_down" at bounding box center [717, 164] width 18 height 19
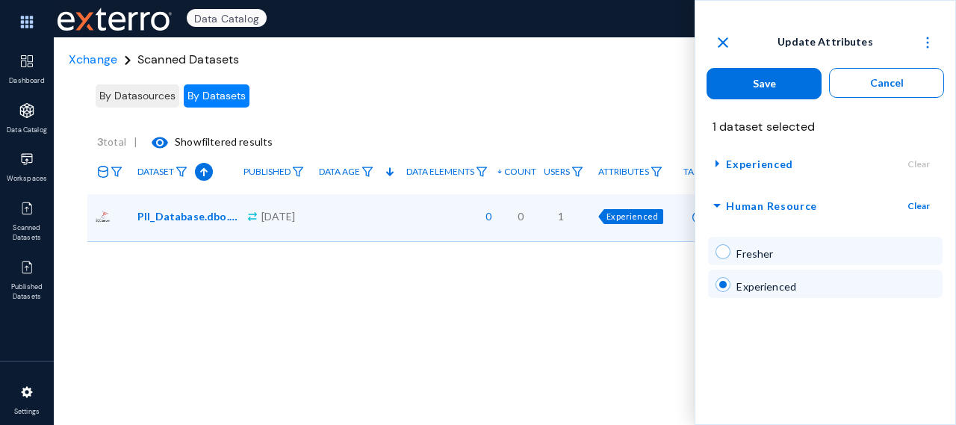
click at [718, 202] on span "arrow_drop_down" at bounding box center [717, 205] width 18 height 19
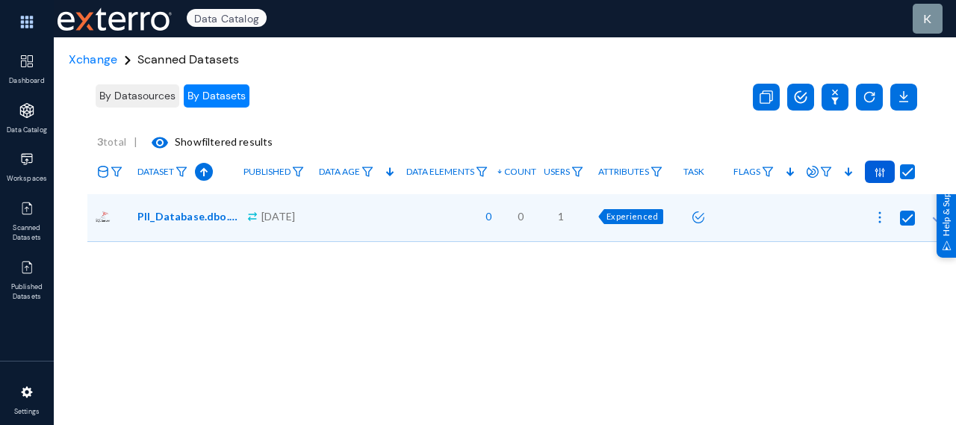
click at [230, 377] on div "By Datasources By Datasets .st0 { fill: #0070e0; } 3 total | visibility Show fi…" at bounding box center [521, 250] width 869 height 448
click at [875, 173] on img at bounding box center [880, 172] width 10 height 10
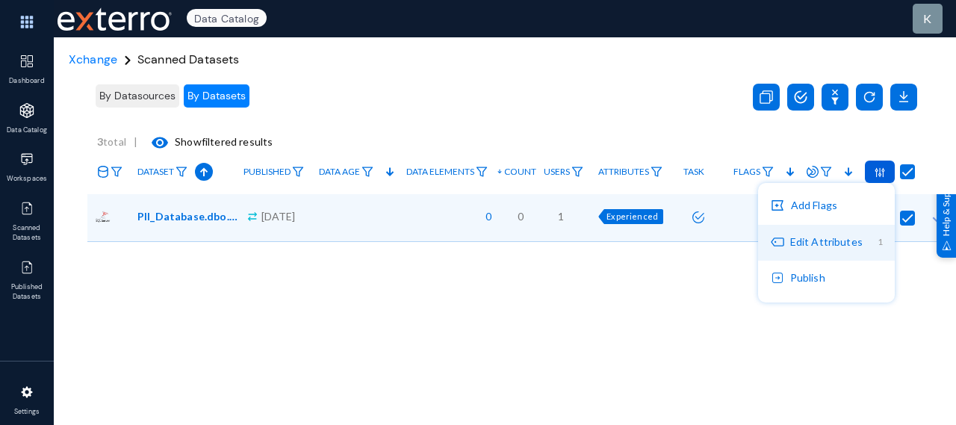
click at [816, 244] on button "Edit Attributes 1" at bounding box center [826, 243] width 137 height 36
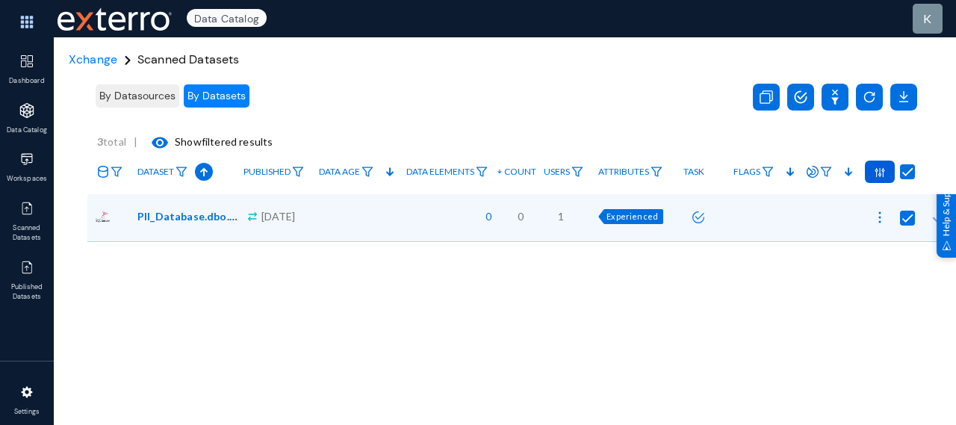
click at [220, 294] on div "By Datasources By Datasets .st0 { fill: #0070e0; } 3 total | visibility Show fi…" at bounding box center [521, 250] width 869 height 448
click at [879, 168] on img at bounding box center [880, 172] width 10 height 10
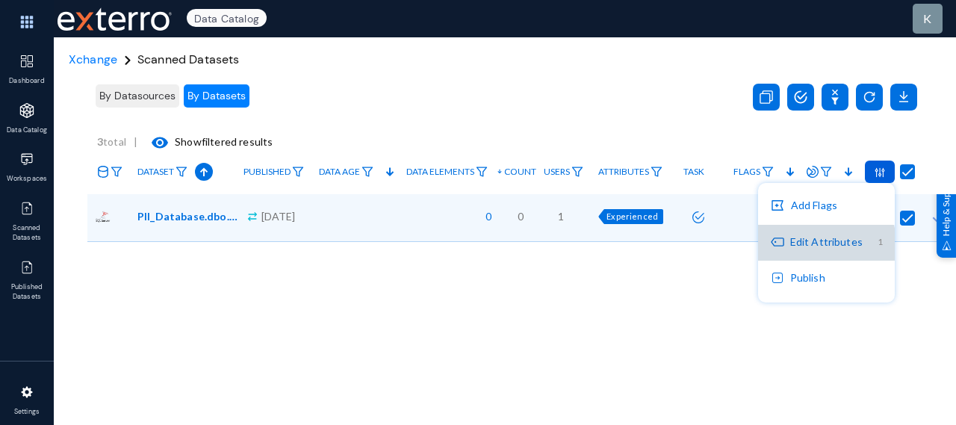
click at [821, 247] on button "Edit Attributes 1" at bounding box center [826, 243] width 137 height 36
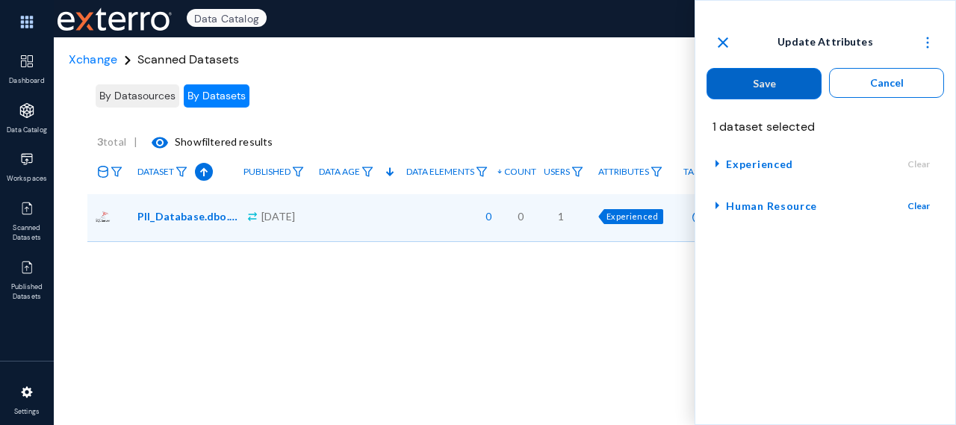
click at [726, 164] on span "Experienced" at bounding box center [759, 164] width 67 height 19
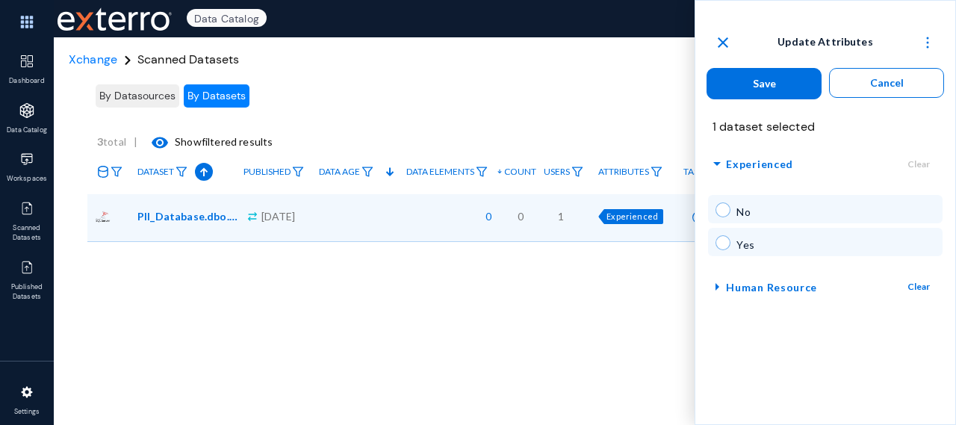
click at [716, 291] on span "arrow_right" at bounding box center [717, 287] width 18 height 19
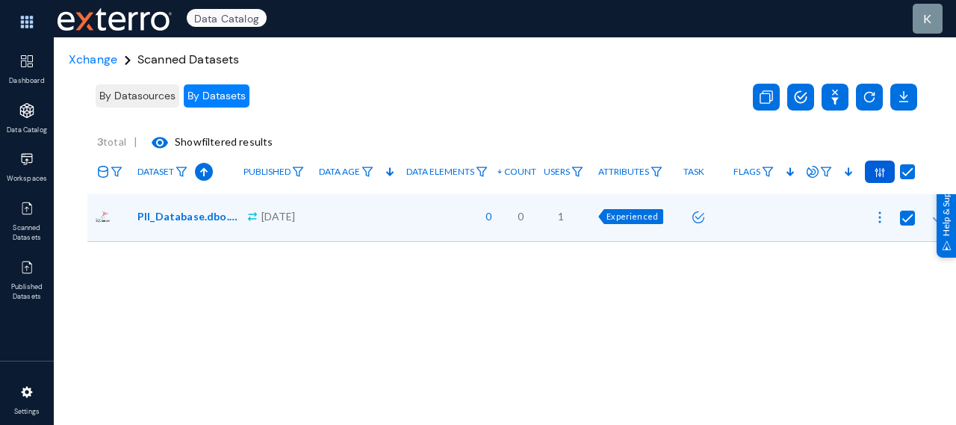
radio input "false"
click at [181, 297] on div "By Datasources By Datasets .st0 { fill: #0070e0; } 3 total | visibility Show fi…" at bounding box center [521, 250] width 869 height 448
click at [152, 92] on span "By Datasources" at bounding box center [137, 95] width 76 height 13
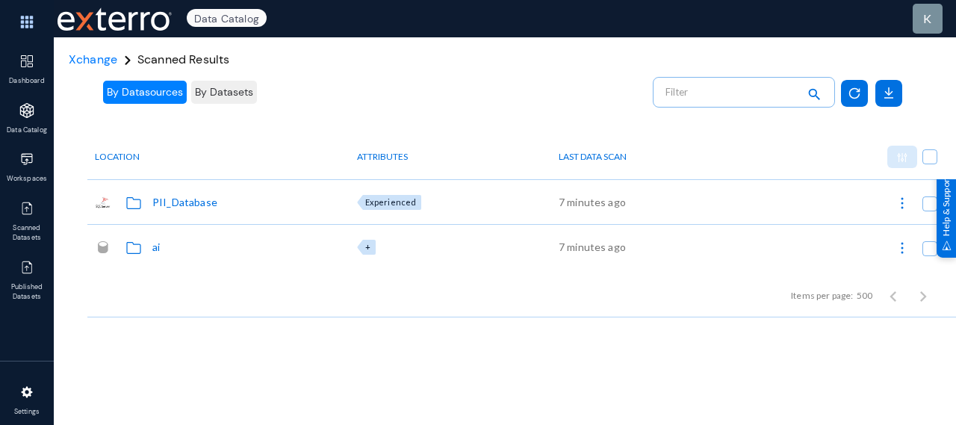
scroll to position [0, 31]
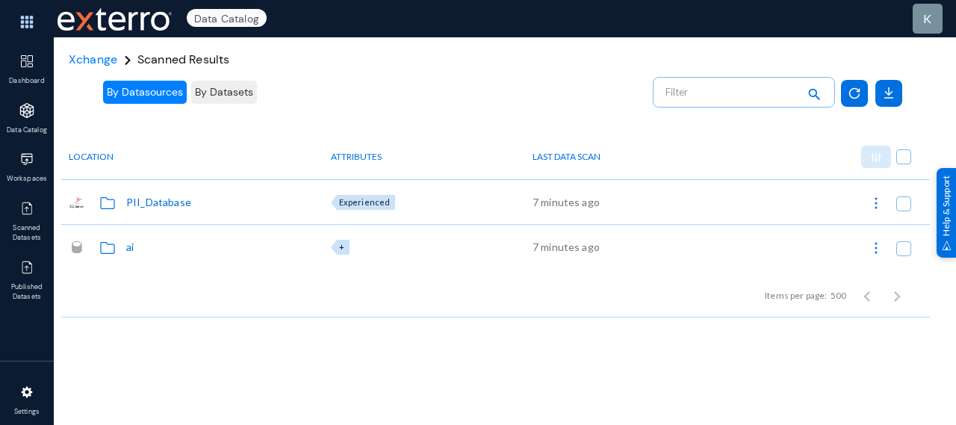
click at [900, 157] on span at bounding box center [903, 156] width 15 height 15
click at [903, 164] on input "checkbox" at bounding box center [903, 164] width 1 height 1
checkbox input "true"
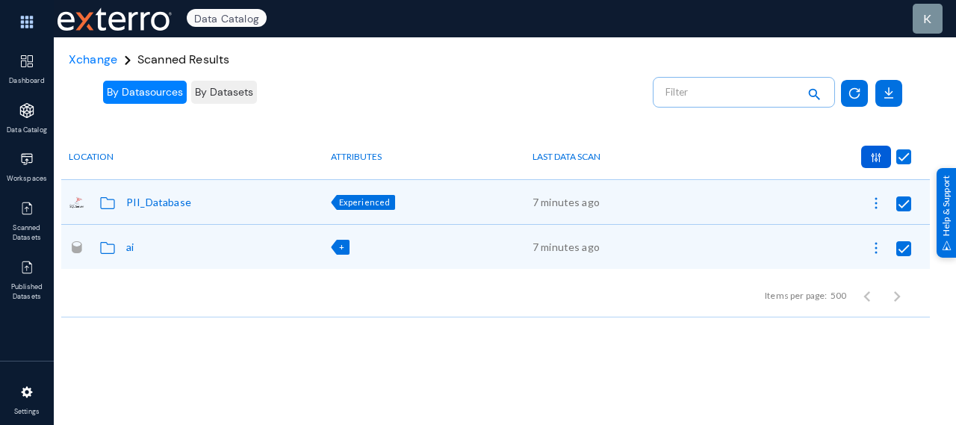
click at [863, 158] on div at bounding box center [876, 157] width 30 height 22
click at [810, 191] on button "Edit Attributes 2" at bounding box center [817, 192] width 137 height 36
radio input "true"
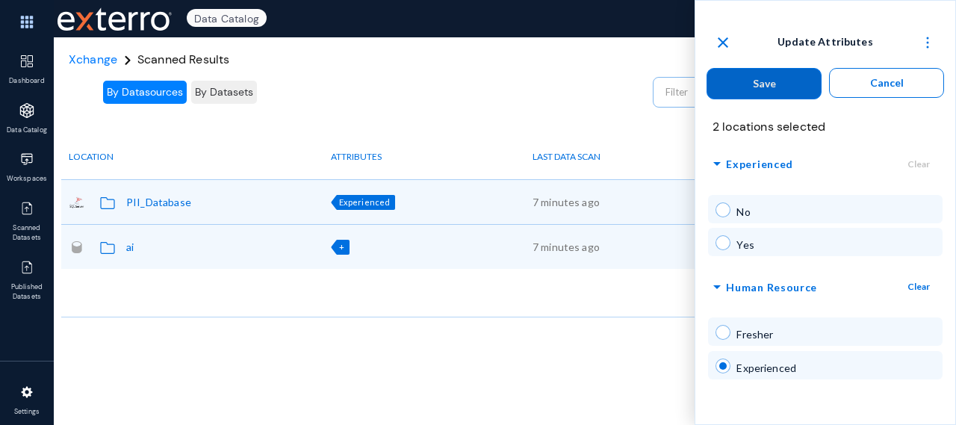
click at [712, 160] on span "arrow_drop_down" at bounding box center [717, 164] width 18 height 19
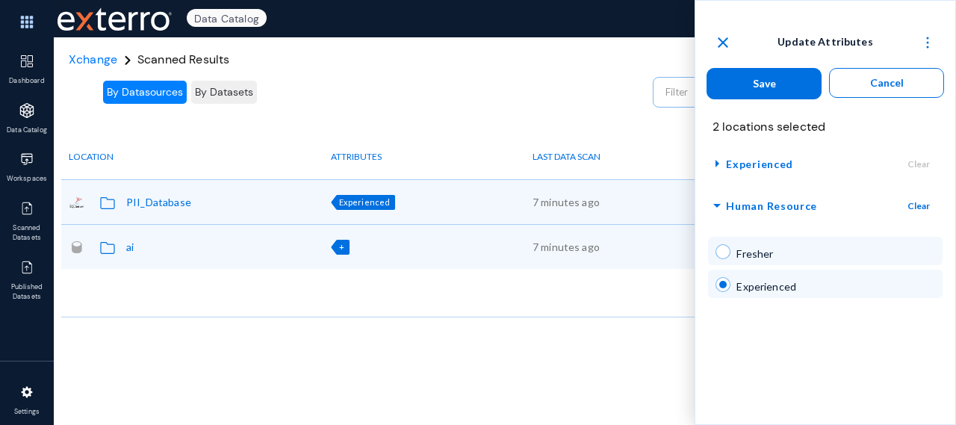
click at [716, 208] on span "arrow_drop_down" at bounding box center [717, 205] width 18 height 19
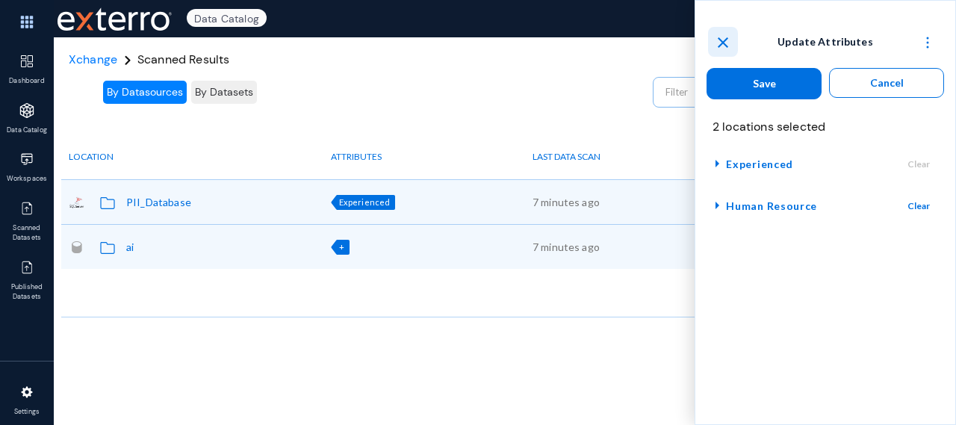
click at [724, 43] on mat-icon "close" at bounding box center [723, 43] width 18 height 18
